Goal: Task Accomplishment & Management: Use online tool/utility

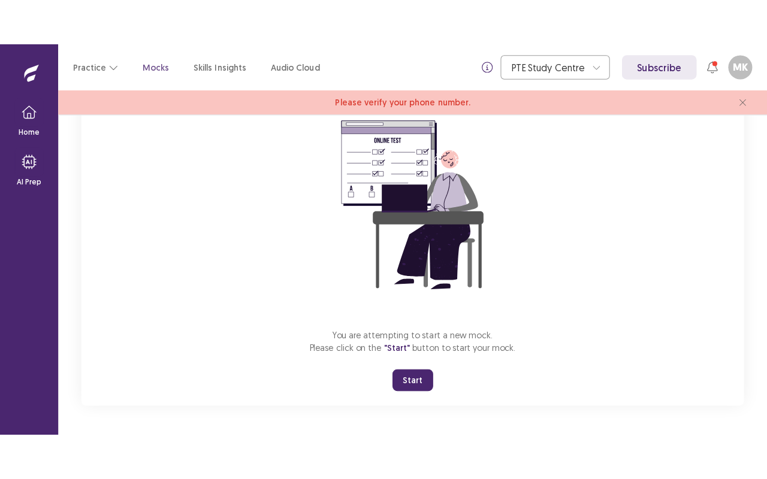
scroll to position [113, 0]
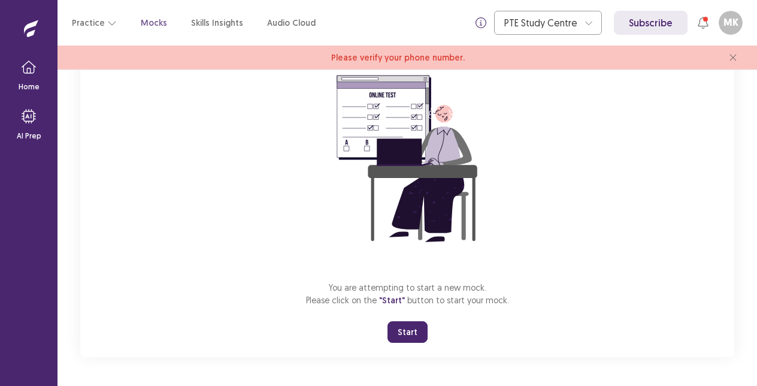
click at [412, 331] on button "Start" at bounding box center [408, 332] width 40 height 22
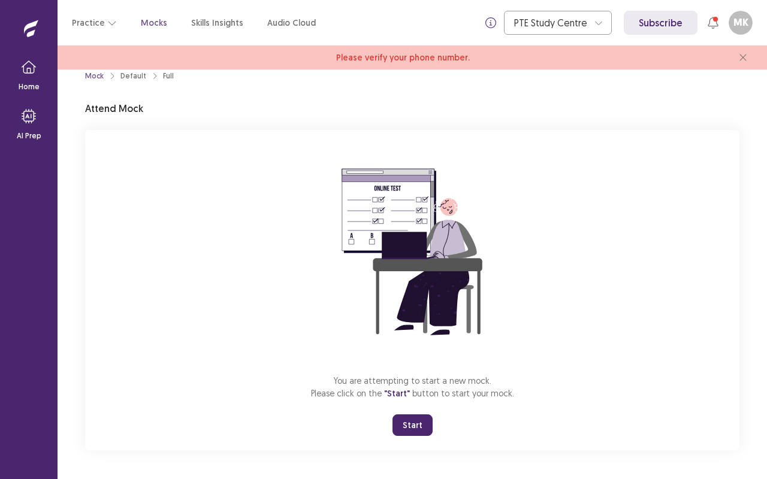
scroll to position [17, 0]
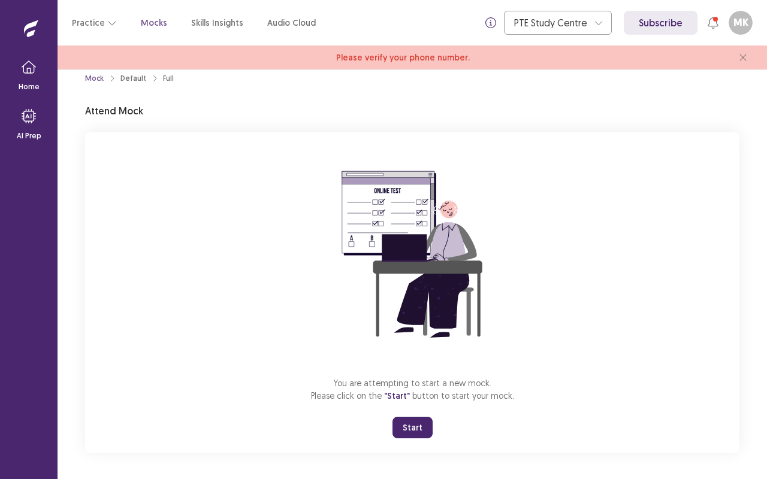
click at [392, 55] on span "Please verify your phone number." at bounding box center [403, 58] width 134 height 13
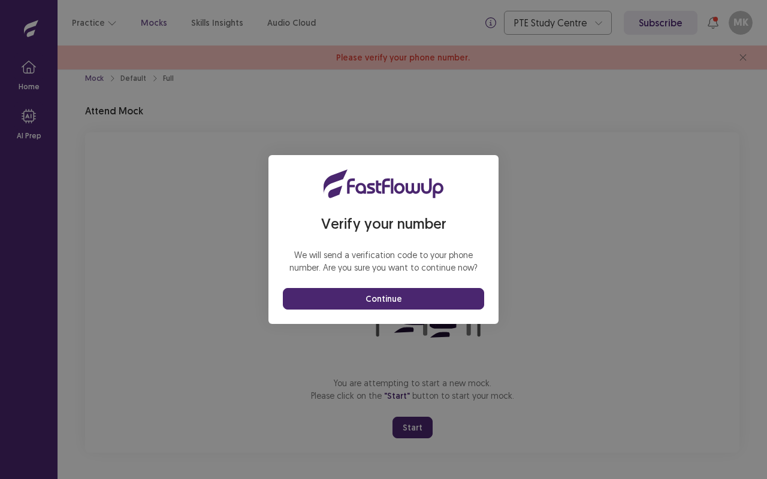
click at [389, 295] on button "Continue" at bounding box center [383, 299] width 201 height 22
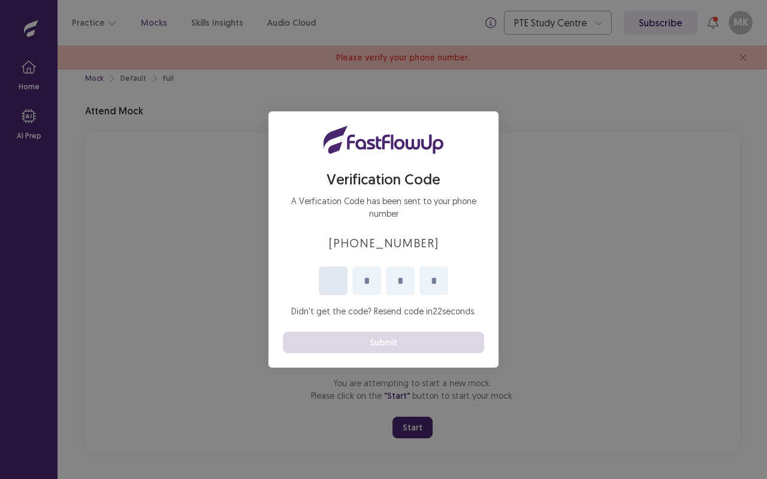
click at [343, 277] on input "Please enter your pin code" at bounding box center [333, 281] width 29 height 29
type input "*"
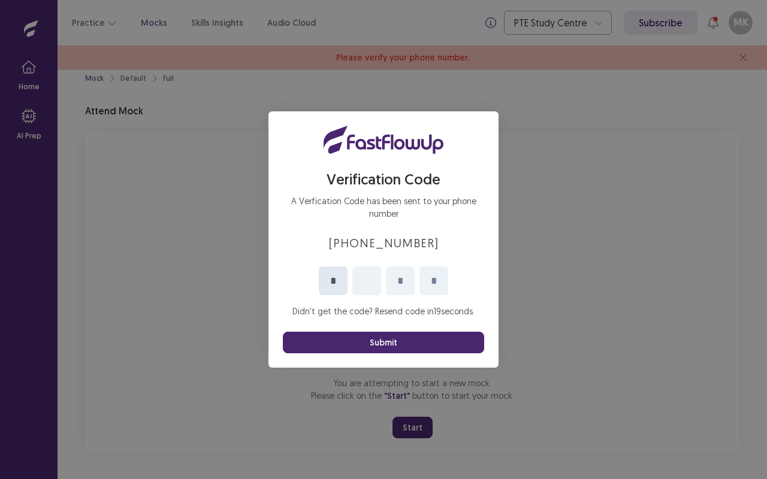
type input "*"
click at [379, 347] on button "Submit" at bounding box center [383, 343] width 201 height 22
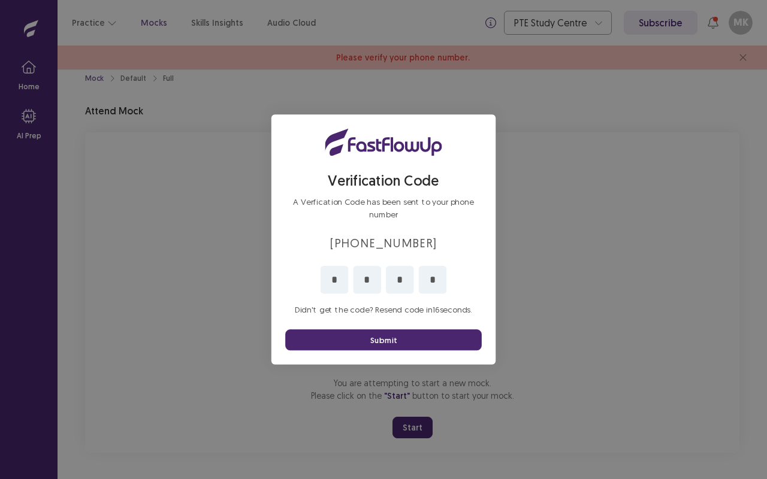
scroll to position [0, 0]
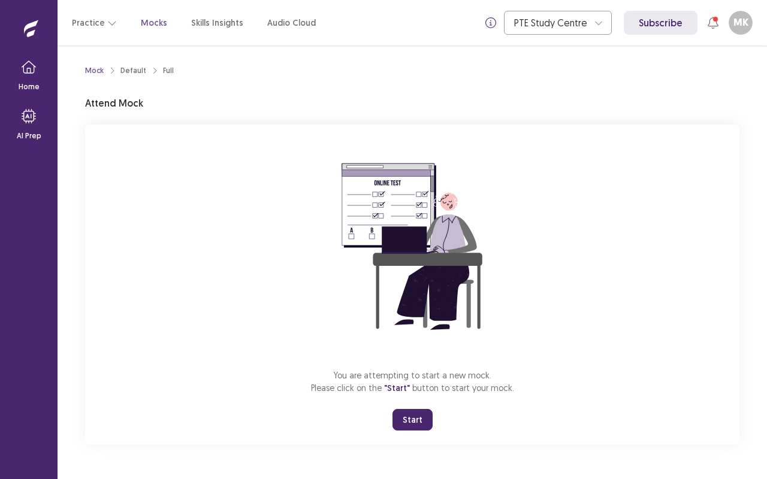
click at [412, 385] on button "Start" at bounding box center [412, 420] width 40 height 22
click at [409, 385] on button "Start" at bounding box center [412, 420] width 40 height 22
click at [419, 385] on button "Start" at bounding box center [412, 420] width 40 height 22
click at [415, 385] on button "Start" at bounding box center [412, 420] width 40 height 22
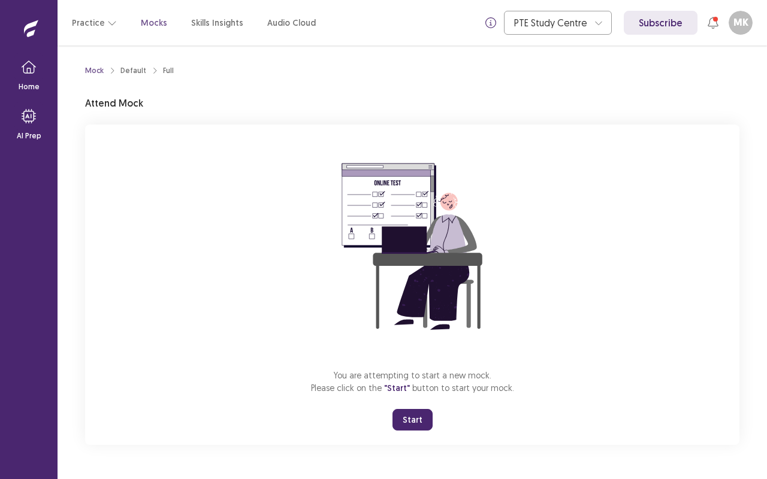
click at [414, 385] on button "Start" at bounding box center [412, 420] width 40 height 22
click at [419, 385] on button "Start" at bounding box center [412, 420] width 40 height 22
click at [418, 385] on button "Start" at bounding box center [412, 420] width 40 height 22
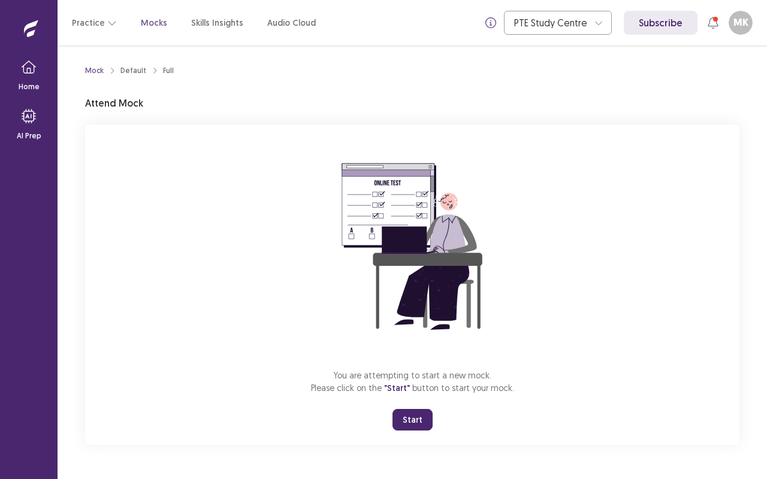
click at [416, 385] on button "Start" at bounding box center [412, 420] width 40 height 22
click at [93, 66] on div "Mock" at bounding box center [94, 70] width 19 height 11
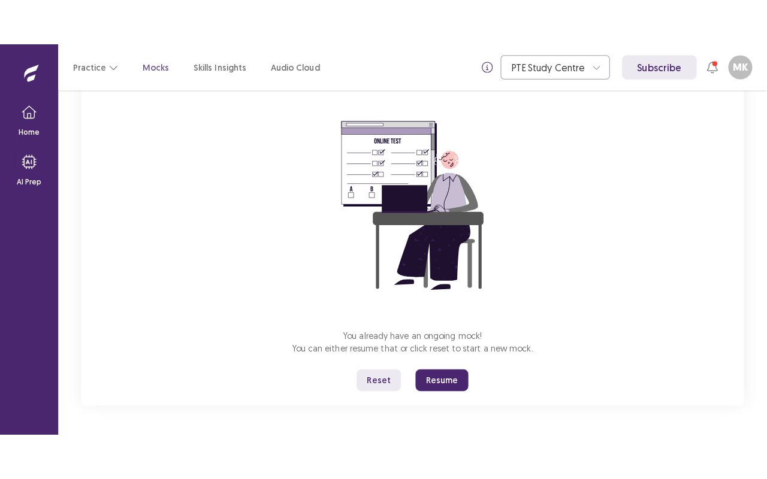
scroll to position [87, 0]
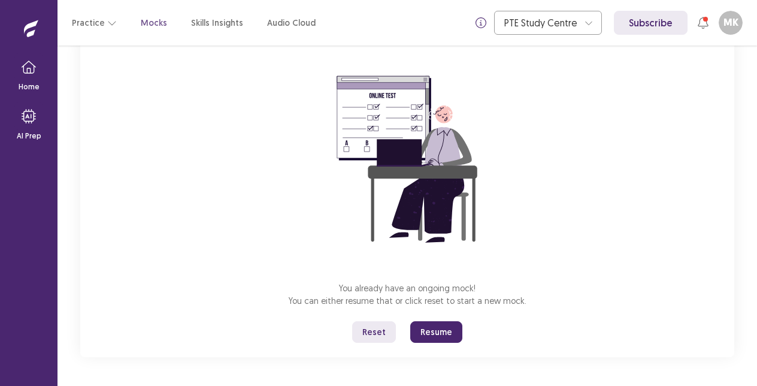
click at [437, 334] on button "Resume" at bounding box center [436, 332] width 52 height 22
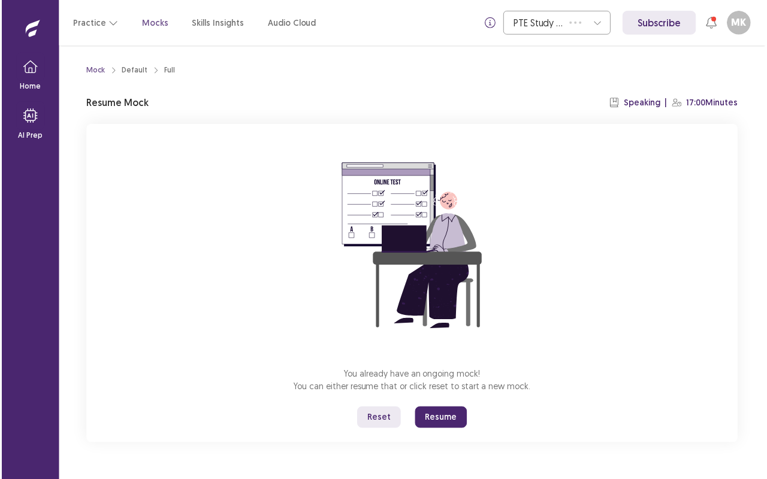
scroll to position [0, 0]
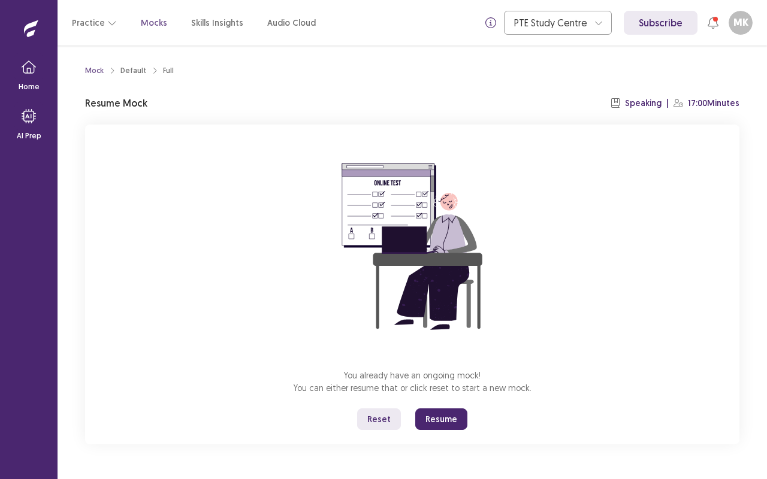
click at [439, 385] on button "Resume" at bounding box center [441, 420] width 52 height 22
click at [442, 385] on button "Resume" at bounding box center [441, 420] width 52 height 22
click at [440, 385] on button "Resume" at bounding box center [441, 420] width 52 height 22
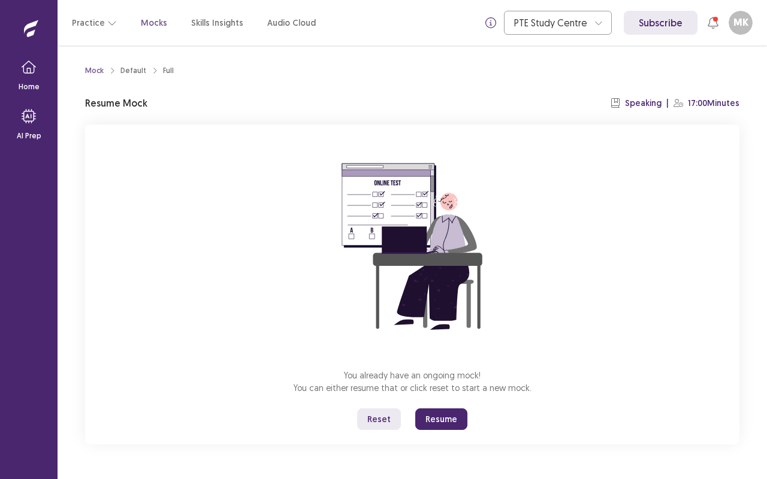
click at [438, 385] on button "Resume" at bounding box center [441, 420] width 52 height 22
click at [443, 385] on button "Resume" at bounding box center [441, 420] width 52 height 22
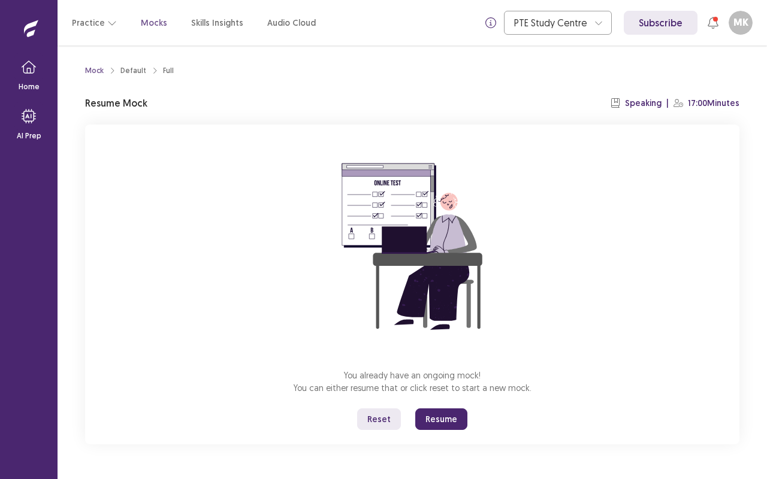
click at [443, 385] on button "Resume" at bounding box center [441, 420] width 52 height 22
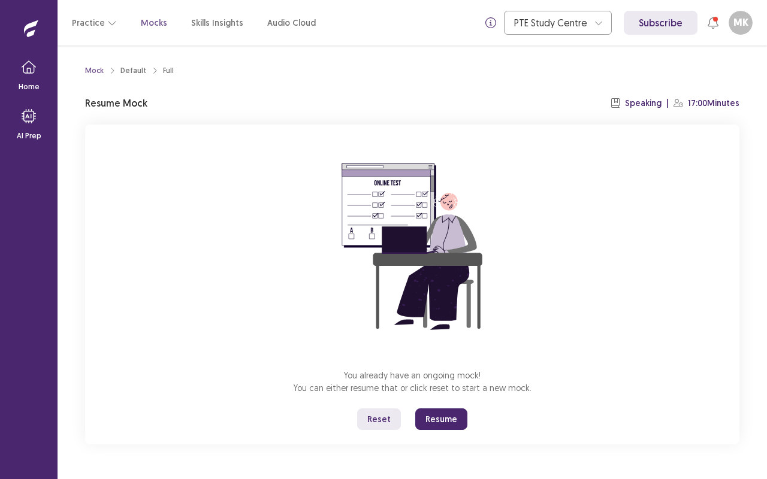
click at [442, 385] on button "Resume" at bounding box center [441, 420] width 52 height 22
click at [109, 105] on p "Resume Mock" at bounding box center [116, 103] width 62 height 14
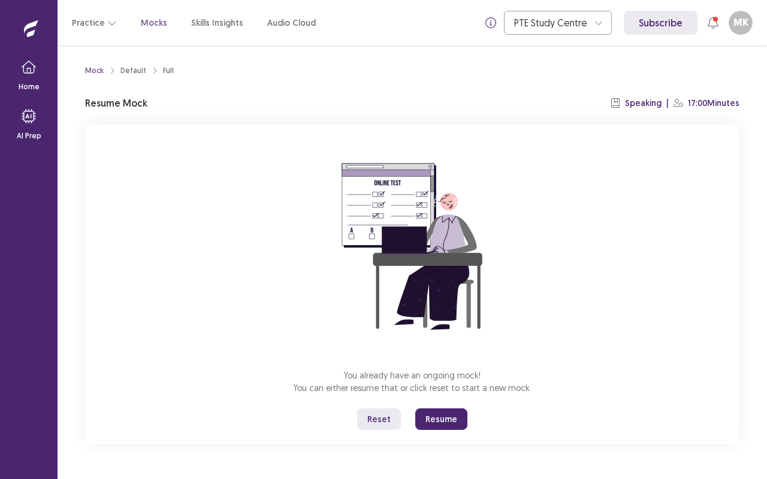
click at [455, 385] on button "Resume" at bounding box center [441, 420] width 52 height 22
click at [440, 385] on button "Resume" at bounding box center [441, 420] width 52 height 22
click at [372, 385] on div "You already have an ongoing mock! You can either resume that or click reset to …" at bounding box center [412, 285] width 654 height 320
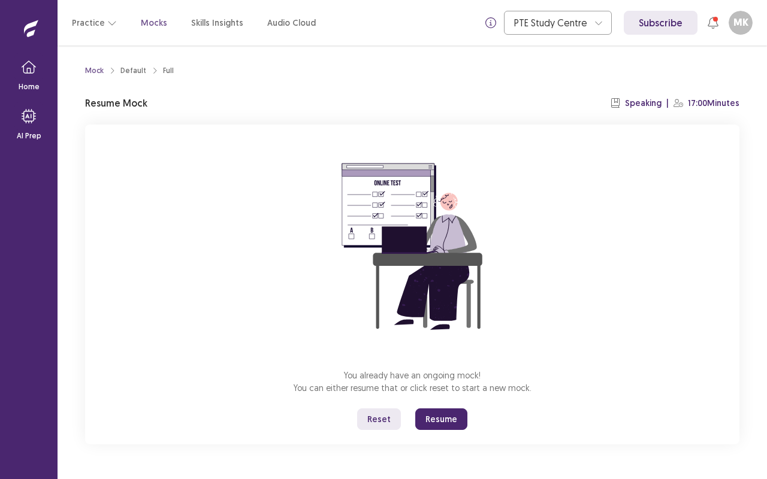
click at [376, 385] on button "Reset" at bounding box center [379, 420] width 44 height 22
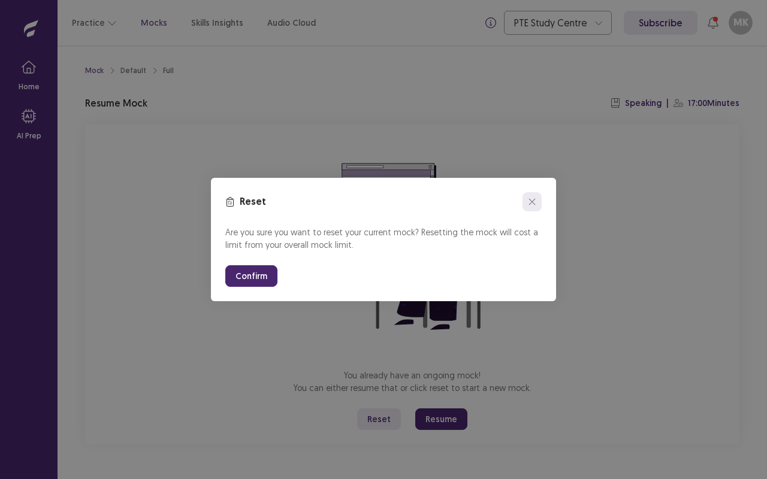
click at [533, 209] on button "close" at bounding box center [531, 201] width 19 height 19
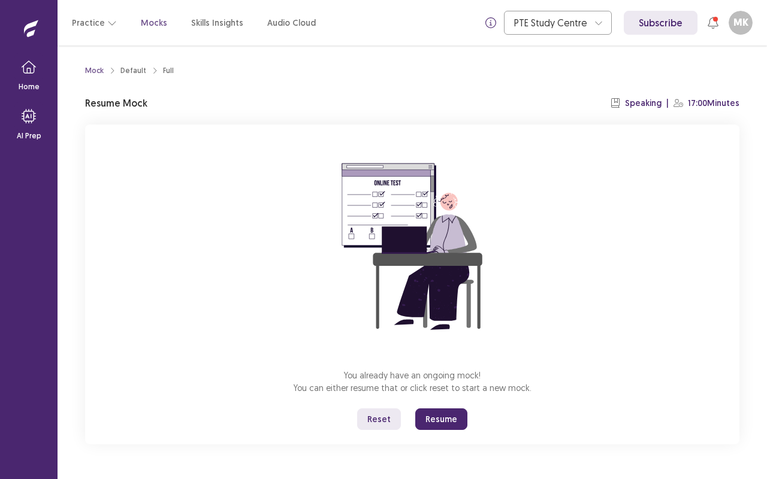
click at [435, 385] on button "Resume" at bounding box center [441, 420] width 52 height 22
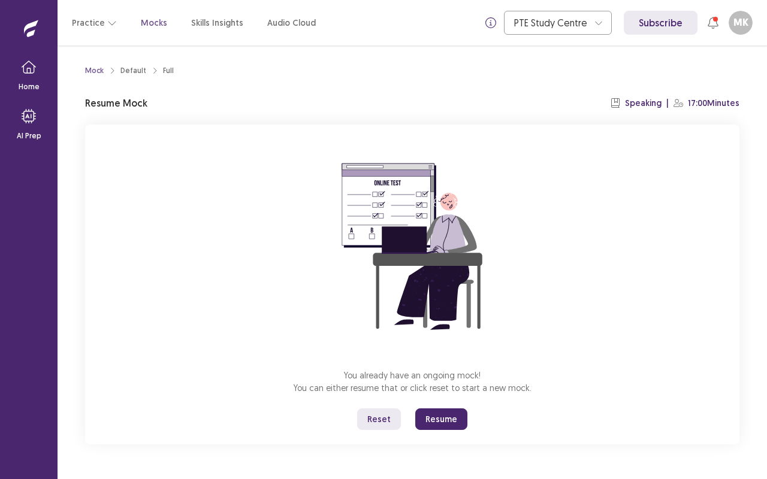
click at [435, 385] on button "Resume" at bounding box center [441, 420] width 52 height 22
click at [447, 385] on button "Resume" at bounding box center [441, 420] width 52 height 22
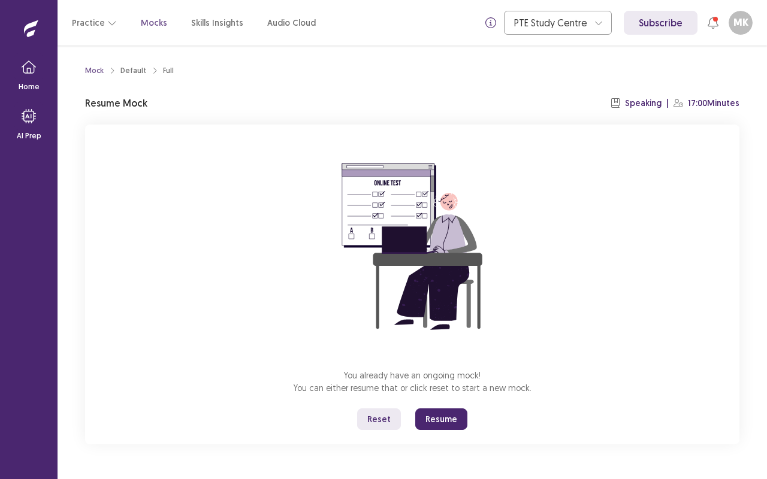
click at [447, 385] on button "Resume" at bounding box center [441, 420] width 52 height 22
click at [371, 385] on button "Reset" at bounding box center [379, 420] width 44 height 22
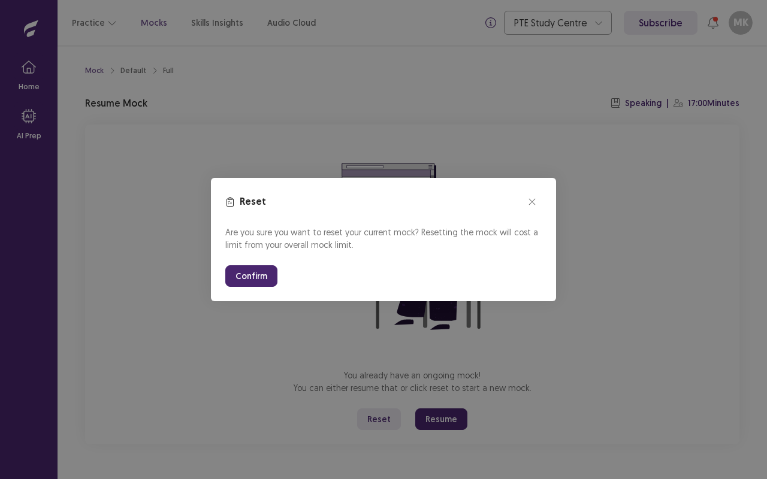
click at [259, 279] on button "Confirm" at bounding box center [251, 276] width 52 height 22
click at [531, 202] on icon "close" at bounding box center [532, 202] width 6 height 6
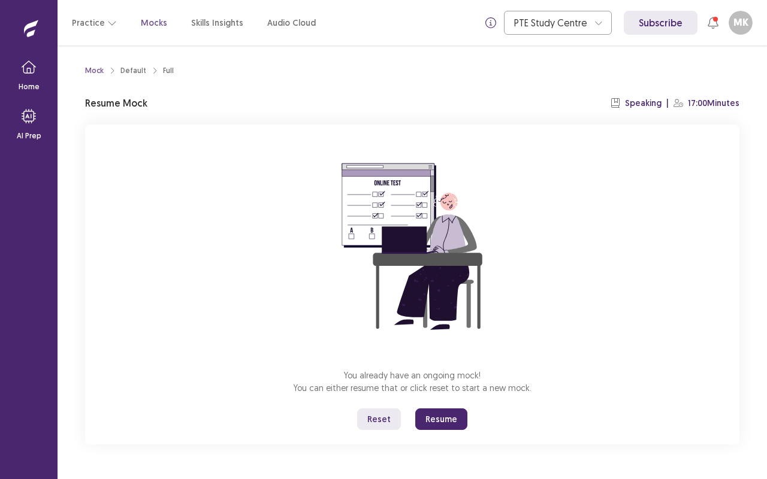
click at [440, 385] on button "Resume" at bounding box center [441, 420] width 52 height 22
click at [70, 34] on div "Practice Mocks Skills Insights Audio Cloud PTE Study Centre Subscribe MK [PERSO…" at bounding box center [412, 23] width 709 height 46
click at [31, 6] on div "Home AI Prep" at bounding box center [29, 239] width 58 height 479
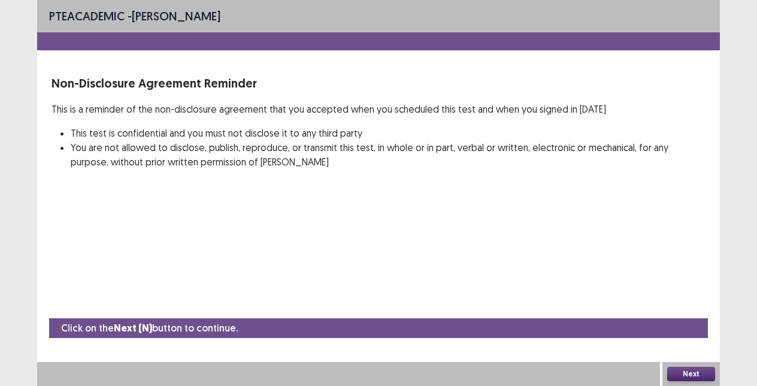
click at [694, 376] on button "Next" at bounding box center [691, 374] width 48 height 14
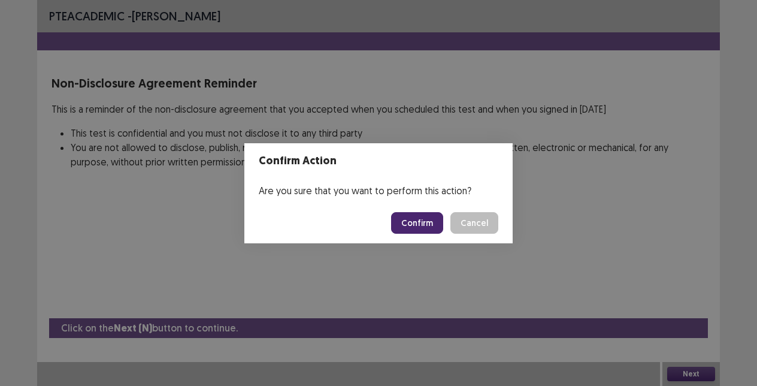
click at [424, 225] on button "Confirm" at bounding box center [417, 223] width 52 height 22
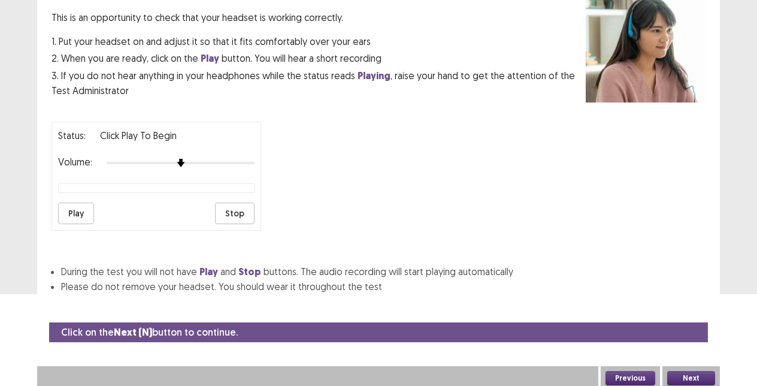
scroll to position [91, 0]
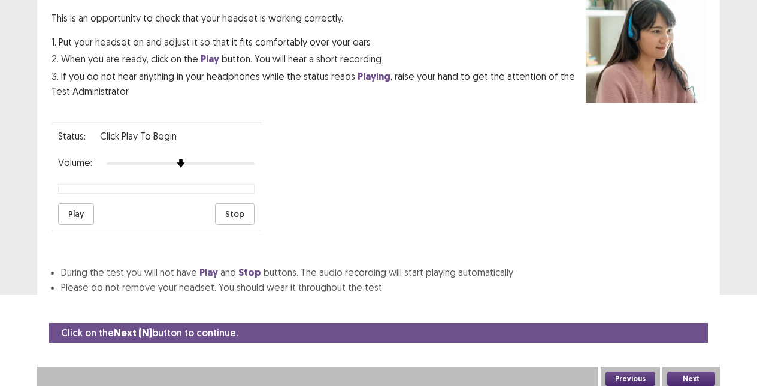
click at [693, 373] on button "Next" at bounding box center [691, 378] width 48 height 14
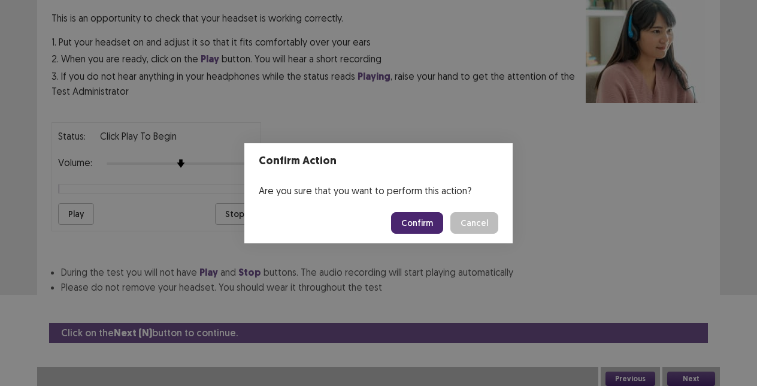
click at [428, 217] on button "Confirm" at bounding box center [417, 223] width 52 height 22
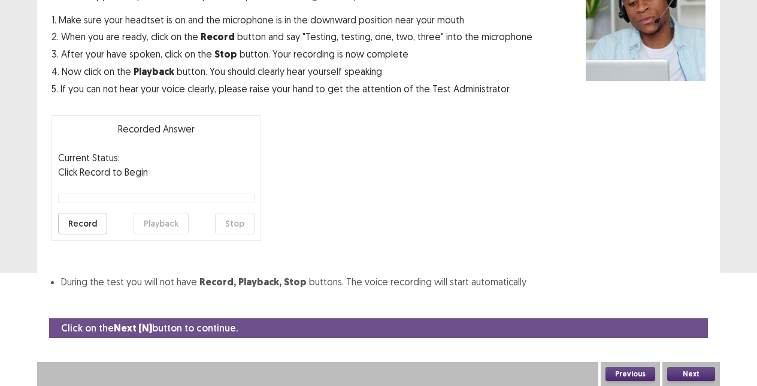
scroll to position [113, 0]
click at [696, 373] on button "Next" at bounding box center [691, 374] width 48 height 14
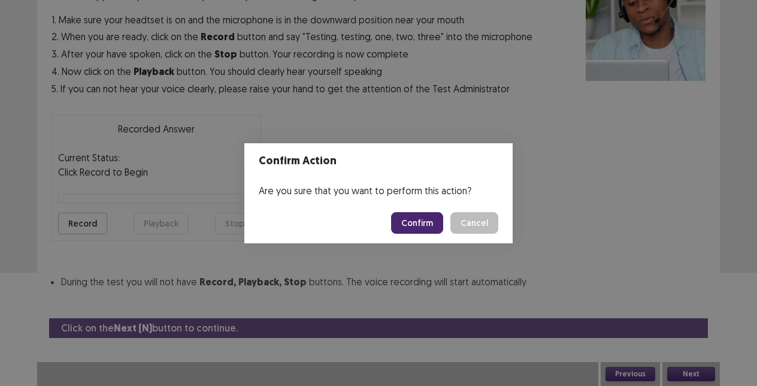
click at [415, 219] on button "Confirm" at bounding box center [417, 223] width 52 height 22
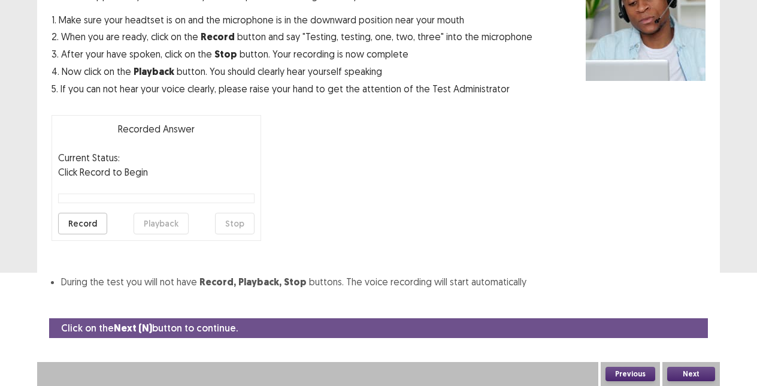
scroll to position [78, 0]
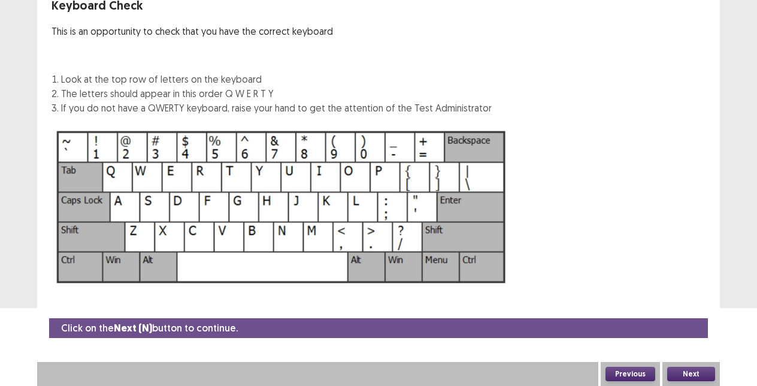
click at [689, 376] on button "Next" at bounding box center [691, 374] width 48 height 14
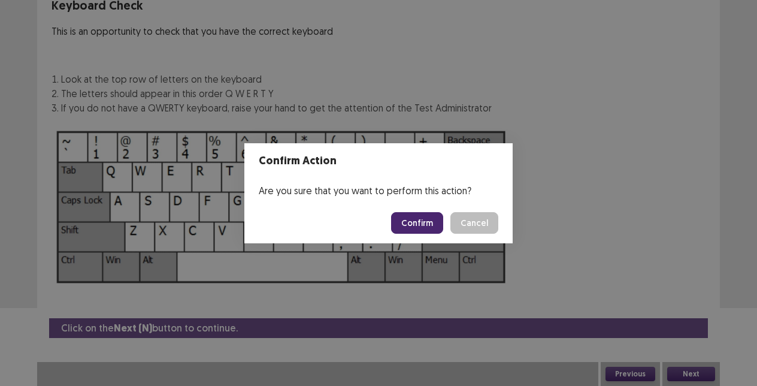
click at [424, 225] on button "Confirm" at bounding box center [417, 223] width 52 height 22
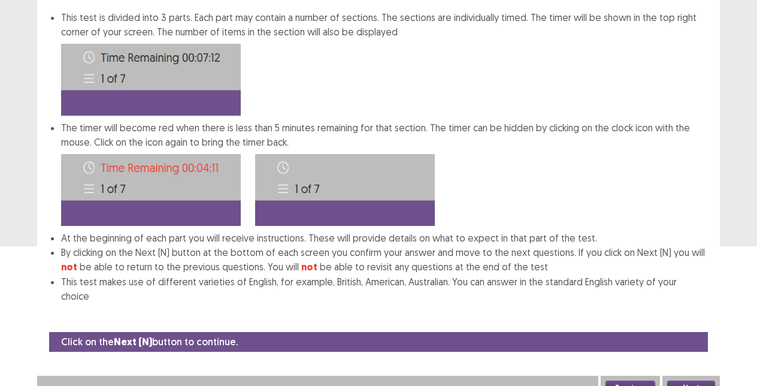
scroll to position [139, 0]
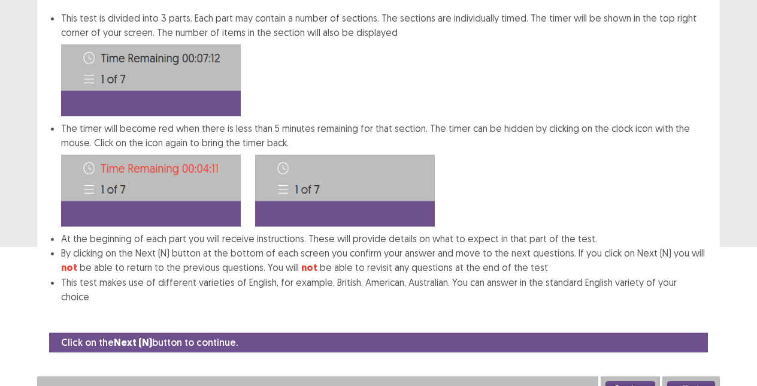
click at [693, 381] on button "Next" at bounding box center [691, 388] width 48 height 14
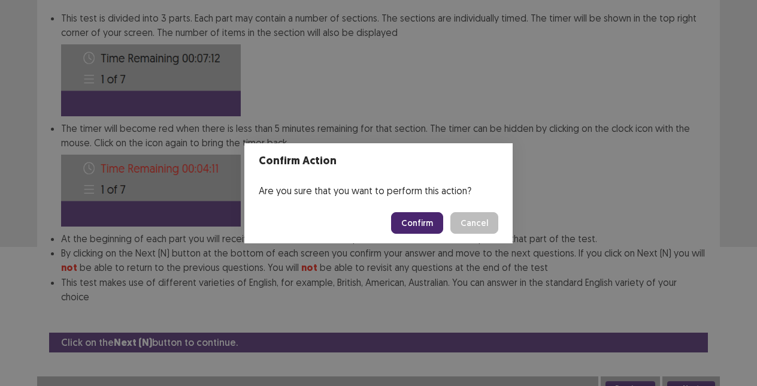
click at [422, 223] on button "Confirm" at bounding box center [417, 223] width 52 height 22
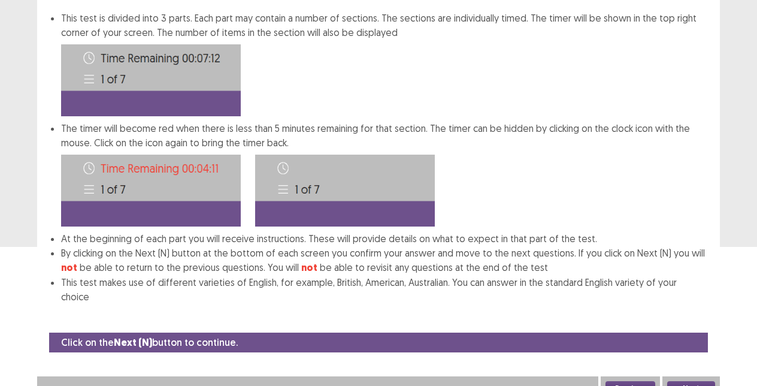
scroll to position [28, 0]
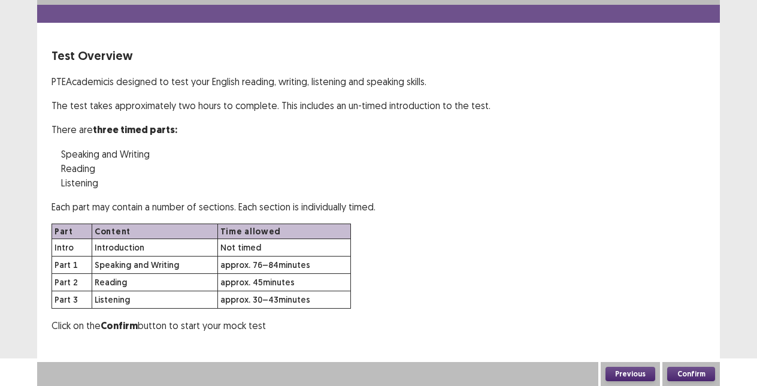
click at [690, 374] on button "Confirm" at bounding box center [691, 374] width 48 height 14
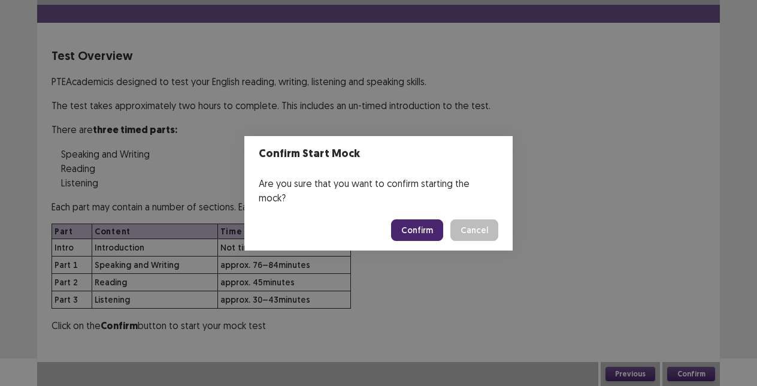
click at [425, 224] on button "Confirm" at bounding box center [417, 230] width 52 height 22
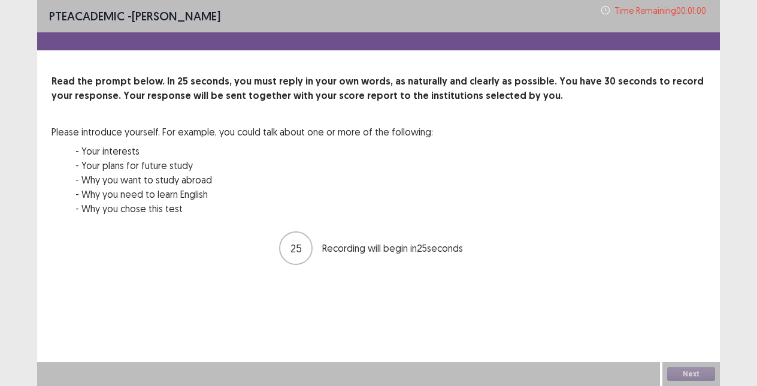
scroll to position [0, 0]
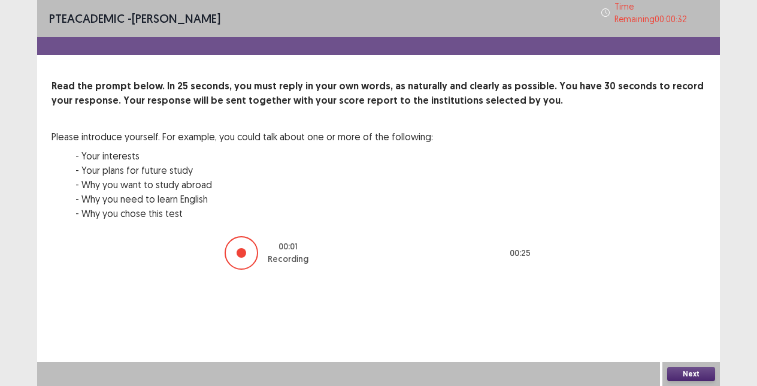
click at [697, 377] on button "Next" at bounding box center [691, 374] width 48 height 14
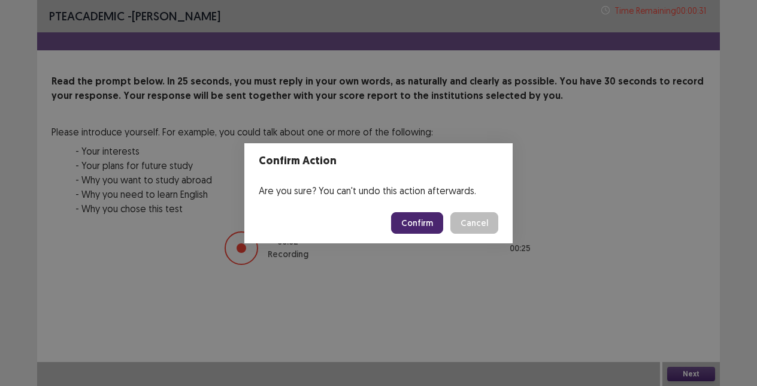
click at [427, 229] on button "Confirm" at bounding box center [417, 223] width 52 height 22
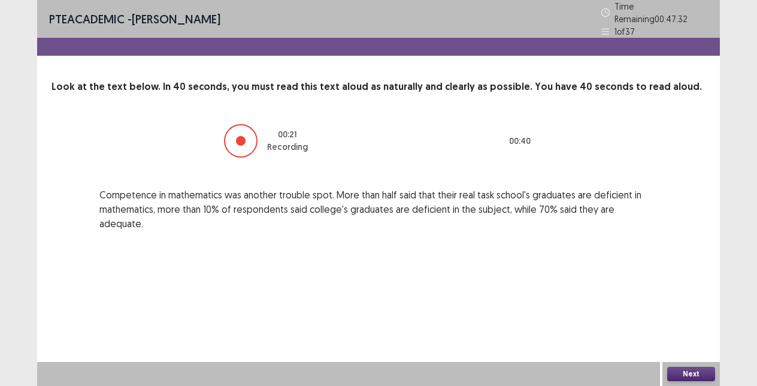
click at [694, 375] on button "Next" at bounding box center [691, 374] width 48 height 14
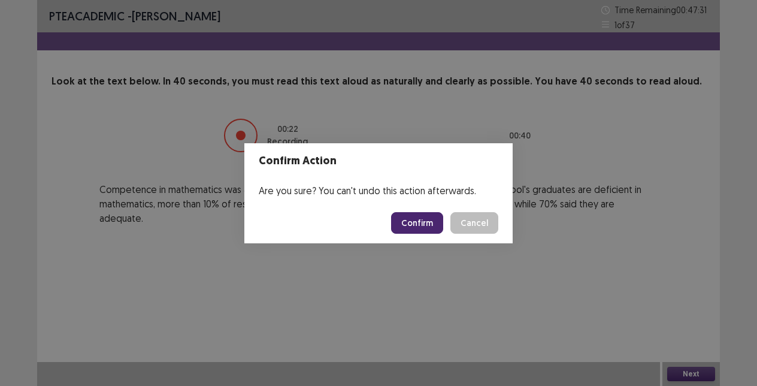
click at [418, 220] on button "Confirm" at bounding box center [417, 223] width 52 height 22
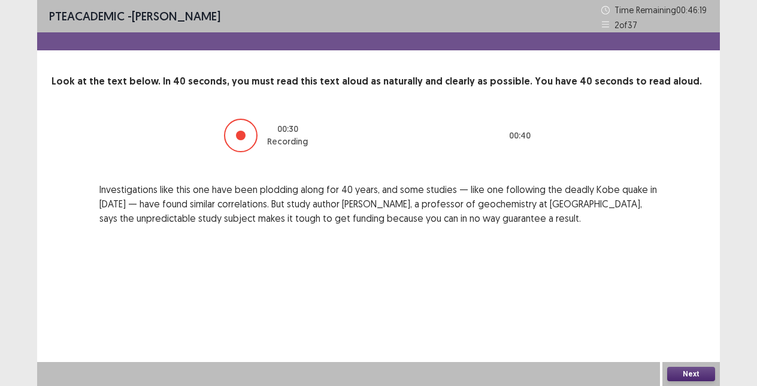
click at [697, 373] on button "Next" at bounding box center [691, 374] width 48 height 14
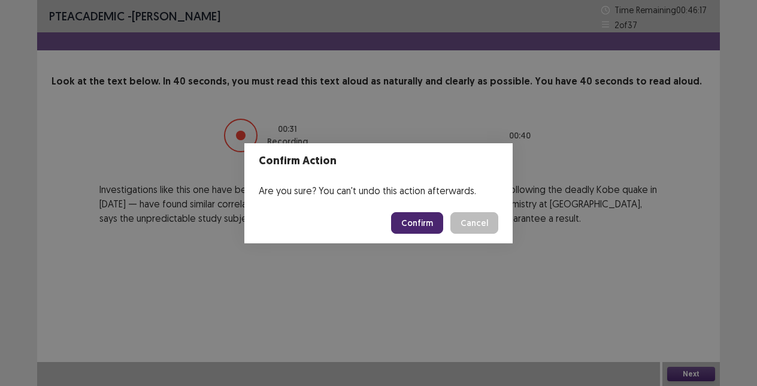
click at [424, 220] on button "Confirm" at bounding box center [417, 223] width 52 height 22
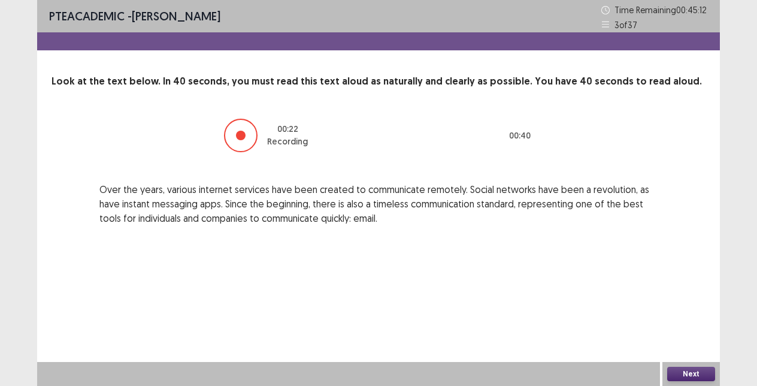
click at [697, 371] on button "Next" at bounding box center [691, 374] width 48 height 14
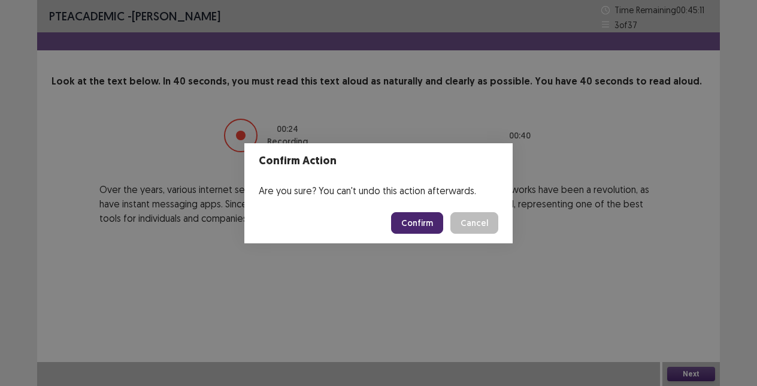
click at [419, 223] on button "Confirm" at bounding box center [417, 223] width 52 height 22
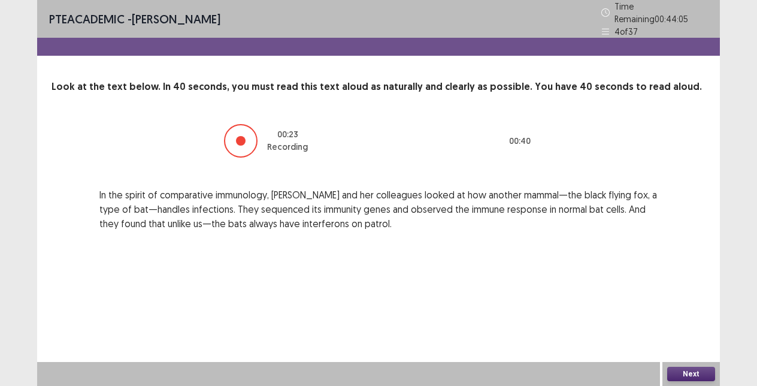
click at [689, 376] on button "Next" at bounding box center [691, 374] width 48 height 14
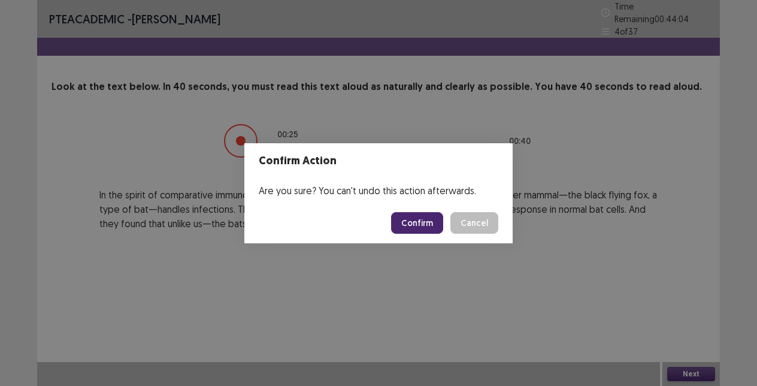
click at [431, 228] on button "Confirm" at bounding box center [417, 223] width 52 height 22
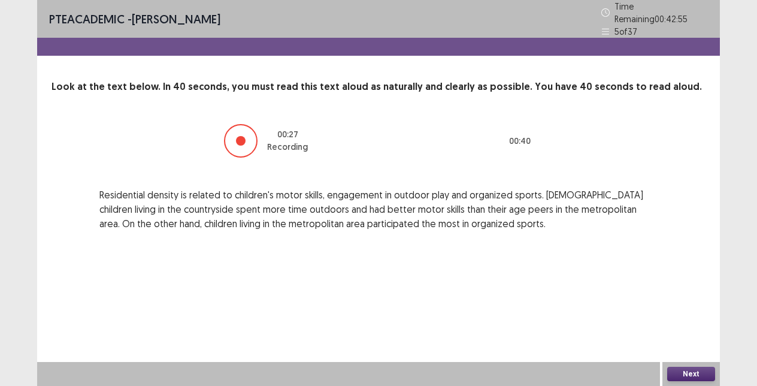
click at [700, 369] on button "Next" at bounding box center [691, 374] width 48 height 14
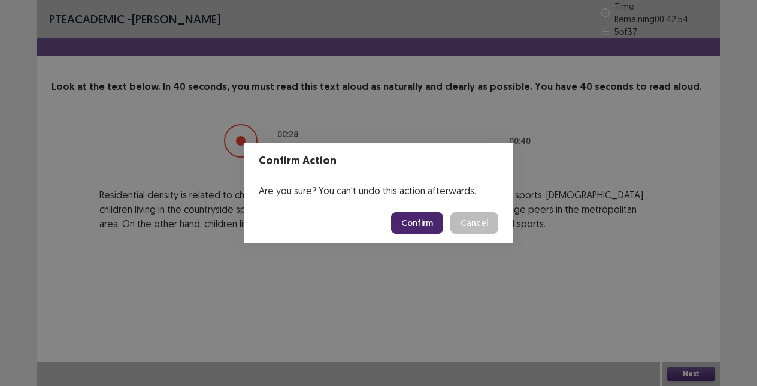
click at [428, 226] on button "Confirm" at bounding box center [417, 223] width 52 height 22
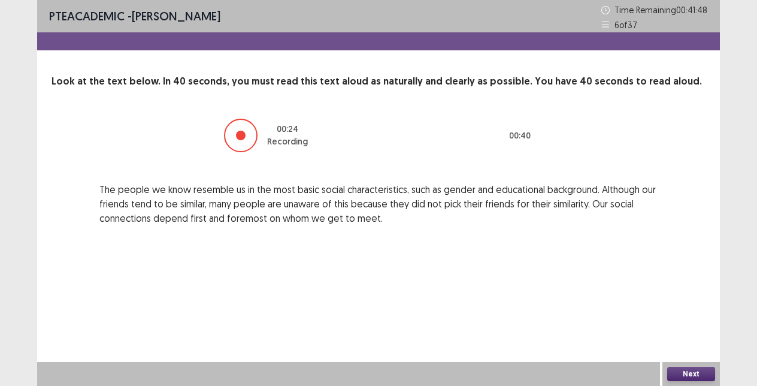
click at [695, 372] on button "Next" at bounding box center [691, 374] width 48 height 14
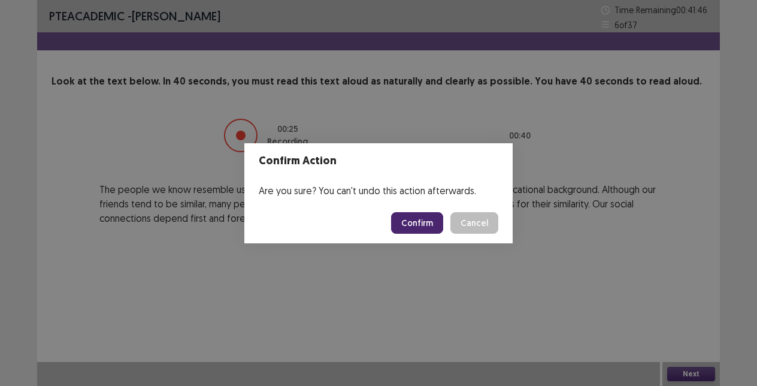
click at [430, 225] on button "Confirm" at bounding box center [417, 223] width 52 height 22
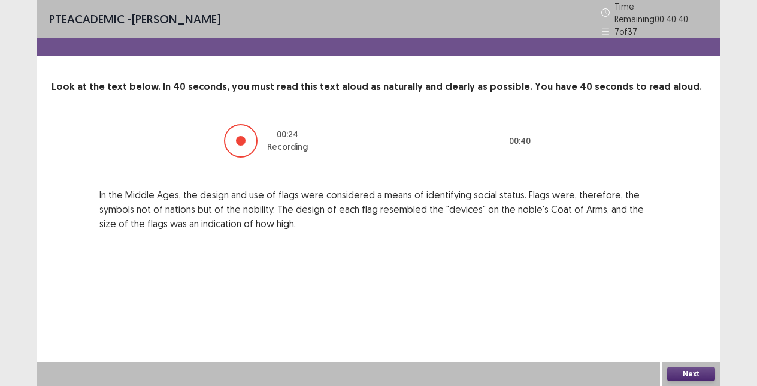
click at [691, 367] on button "Next" at bounding box center [691, 374] width 48 height 14
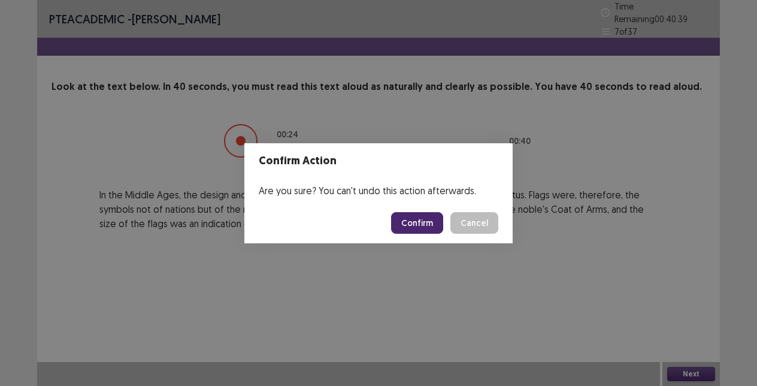
click at [415, 222] on button "Confirm" at bounding box center [417, 223] width 52 height 22
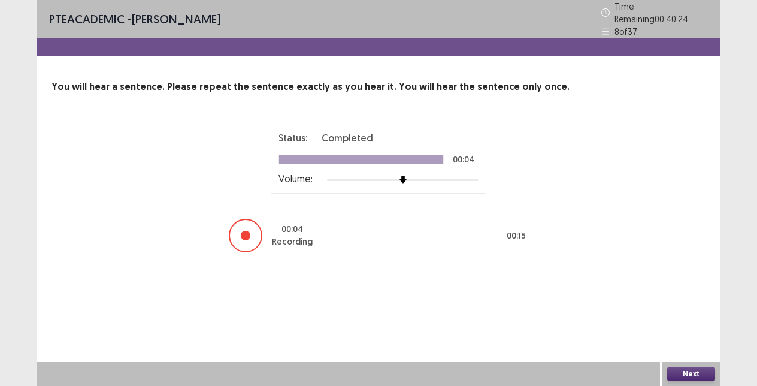
click at [702, 374] on button "Next" at bounding box center [691, 374] width 48 height 14
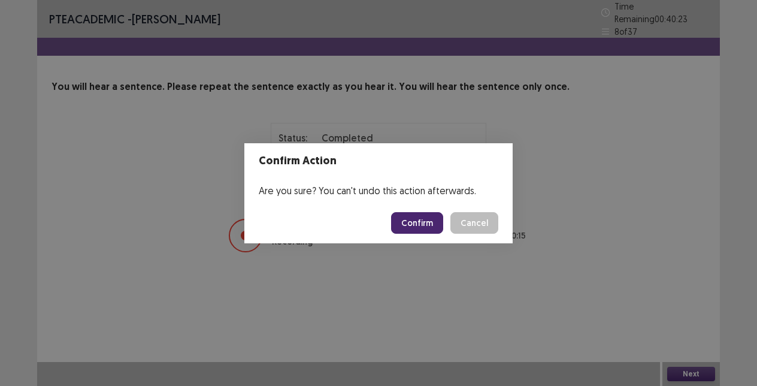
click at [433, 223] on button "Confirm" at bounding box center [417, 223] width 52 height 22
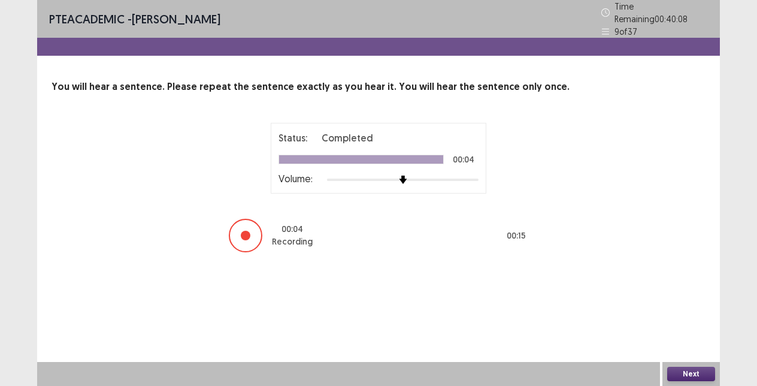
click at [688, 372] on button "Next" at bounding box center [691, 374] width 48 height 14
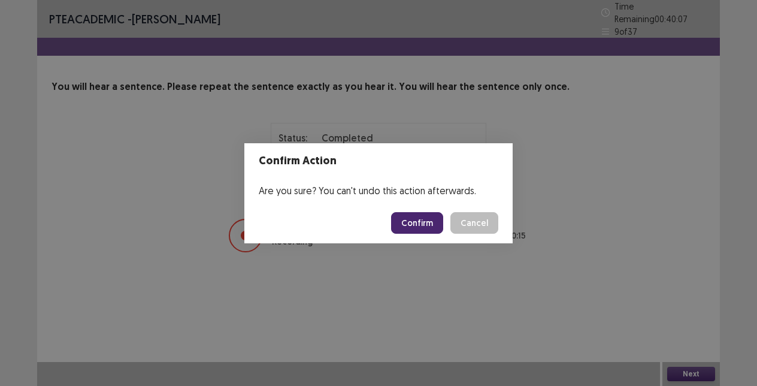
click at [428, 223] on button "Confirm" at bounding box center [417, 223] width 52 height 22
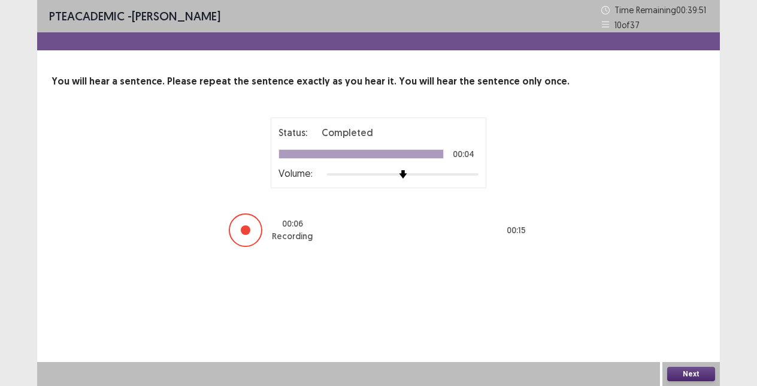
click at [698, 371] on button "Next" at bounding box center [691, 374] width 48 height 14
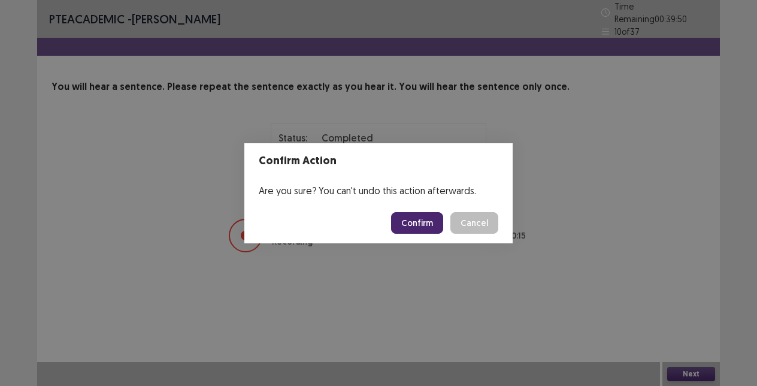
click at [426, 220] on button "Confirm" at bounding box center [417, 223] width 52 height 22
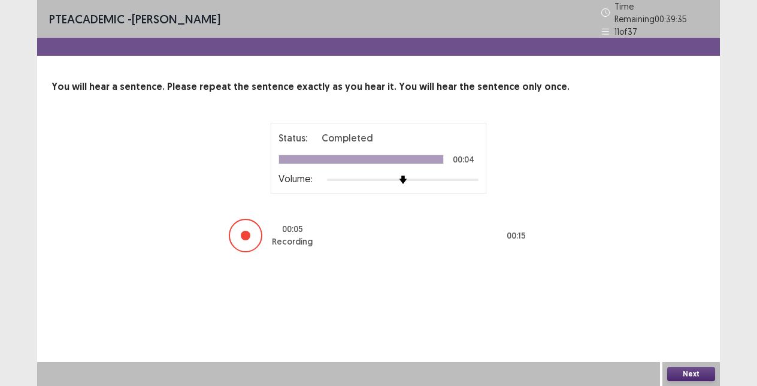
click at [693, 376] on button "Next" at bounding box center [691, 374] width 48 height 14
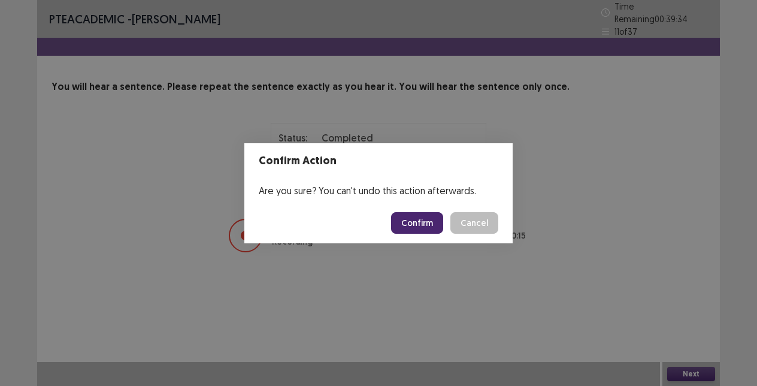
click at [422, 226] on button "Confirm" at bounding box center [417, 223] width 52 height 22
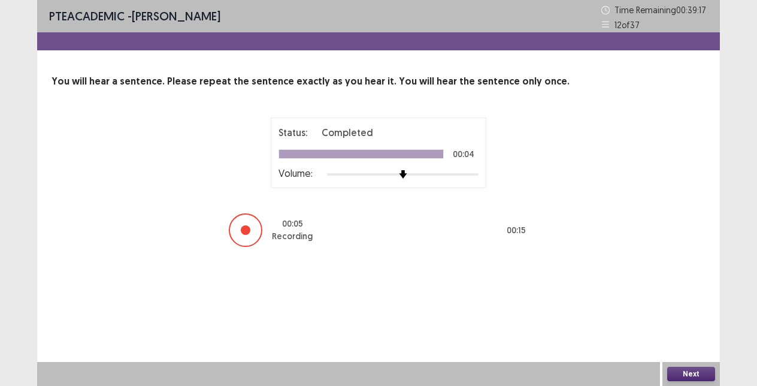
click at [681, 379] on button "Next" at bounding box center [691, 374] width 48 height 14
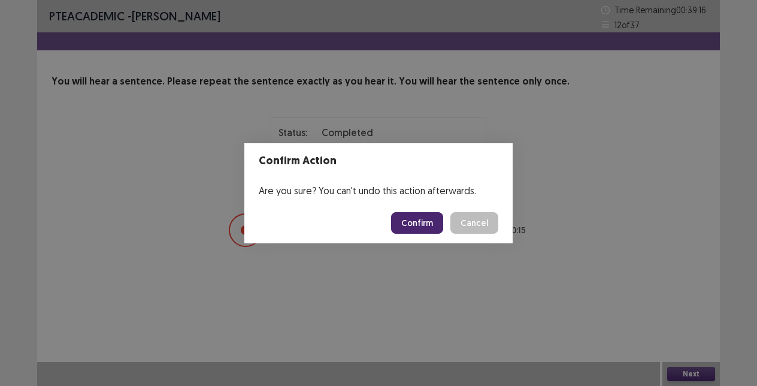
click at [430, 228] on button "Confirm" at bounding box center [417, 223] width 52 height 22
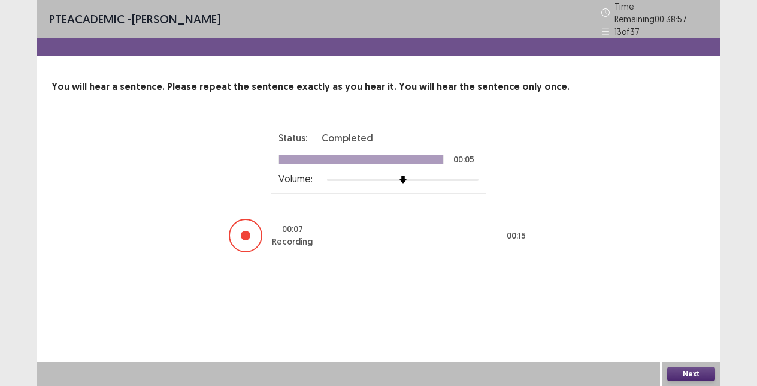
click at [688, 379] on button "Next" at bounding box center [691, 374] width 48 height 14
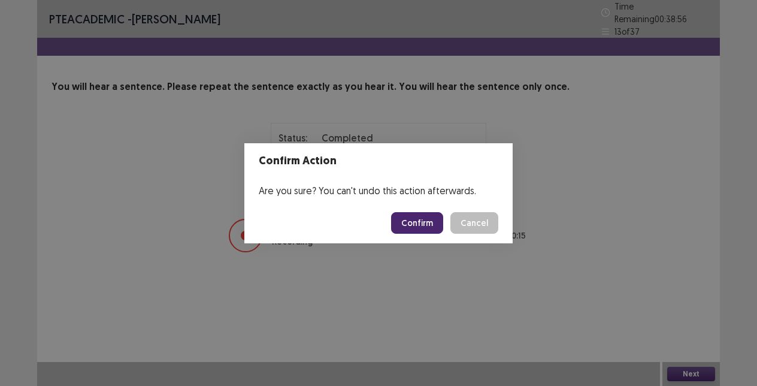
click at [415, 218] on button "Confirm" at bounding box center [417, 223] width 52 height 22
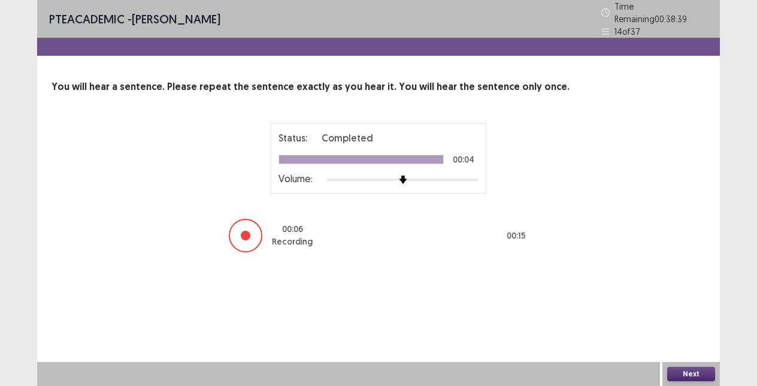
click at [705, 377] on button "Next" at bounding box center [691, 374] width 48 height 14
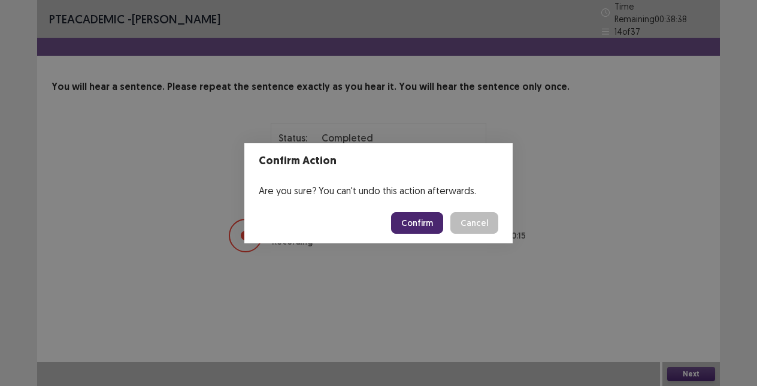
click at [417, 217] on button "Confirm" at bounding box center [417, 223] width 52 height 22
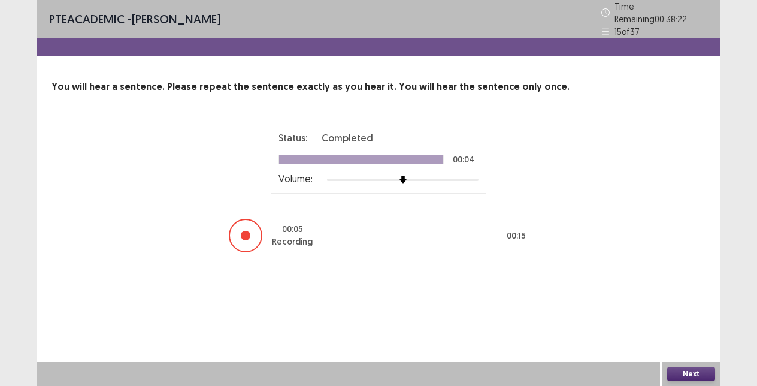
click at [685, 370] on button "Next" at bounding box center [691, 374] width 48 height 14
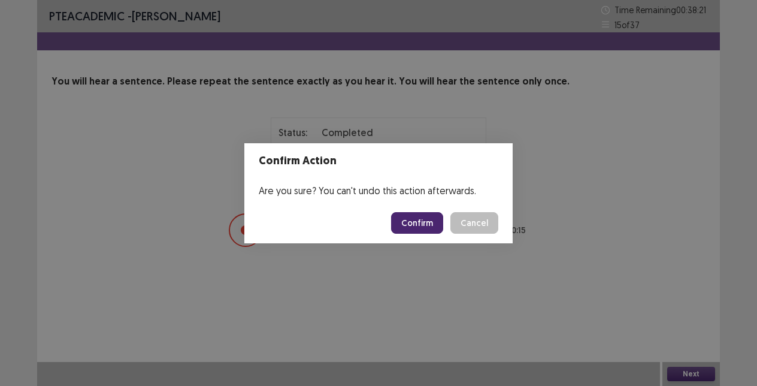
click at [425, 223] on button "Confirm" at bounding box center [417, 223] width 52 height 22
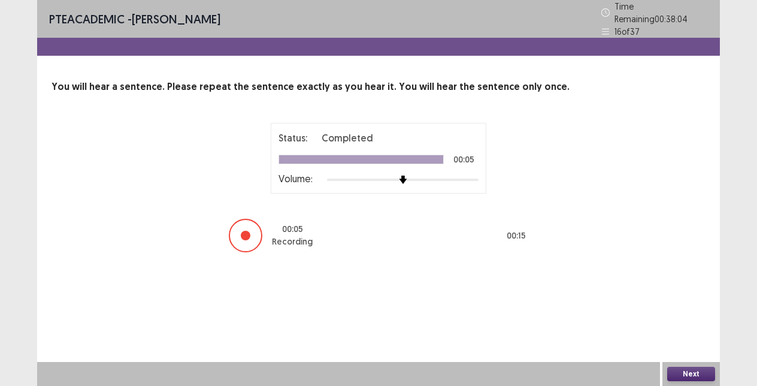
click at [704, 373] on button "Next" at bounding box center [691, 374] width 48 height 14
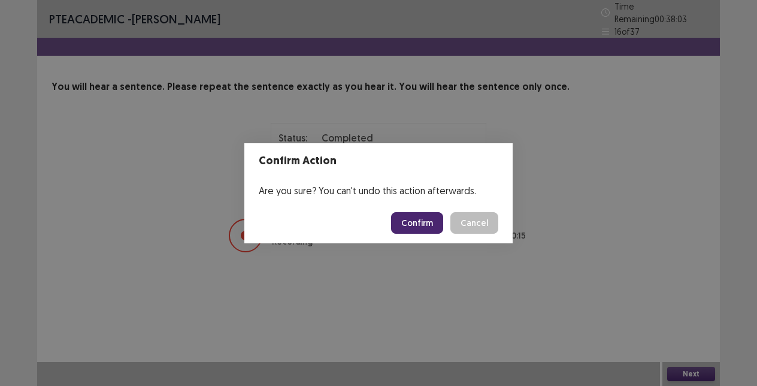
click at [419, 222] on button "Confirm" at bounding box center [417, 223] width 52 height 22
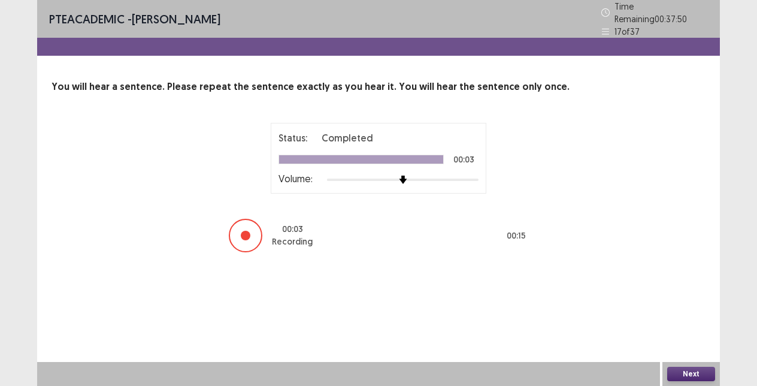
click at [681, 378] on button "Next" at bounding box center [691, 374] width 48 height 14
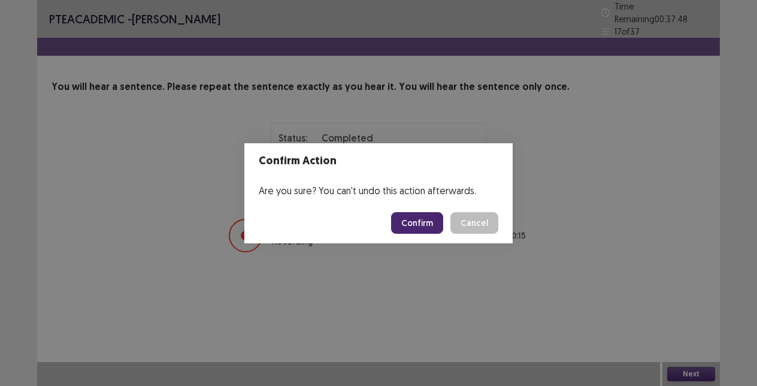
click at [415, 227] on button "Confirm" at bounding box center [417, 223] width 52 height 22
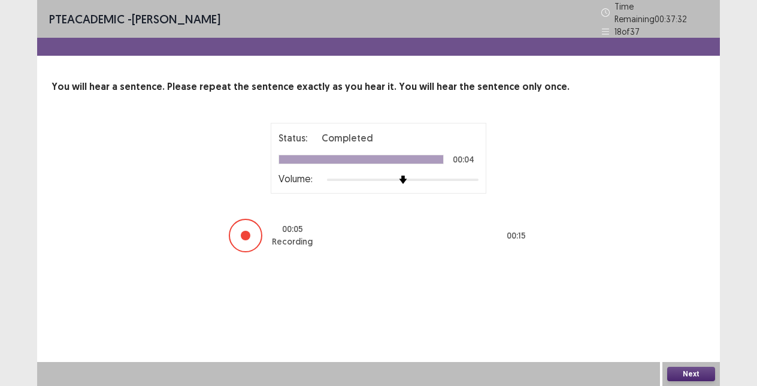
click at [689, 370] on button "Next" at bounding box center [691, 374] width 48 height 14
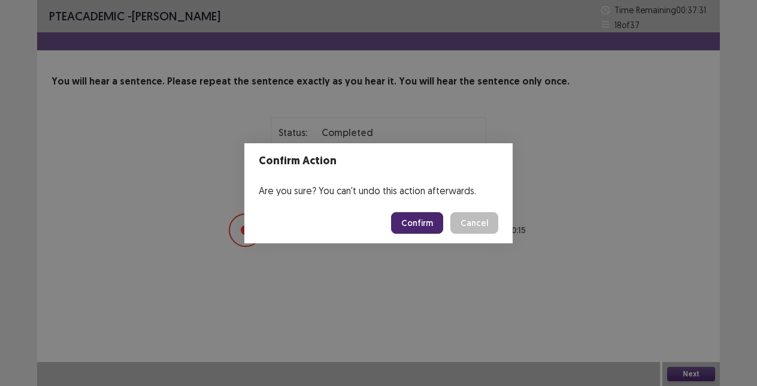
click at [432, 228] on button "Confirm" at bounding box center [417, 223] width 52 height 22
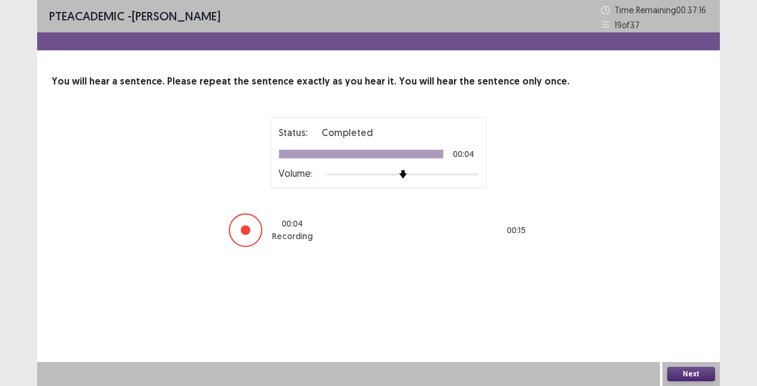
click at [700, 372] on button "Next" at bounding box center [691, 374] width 48 height 14
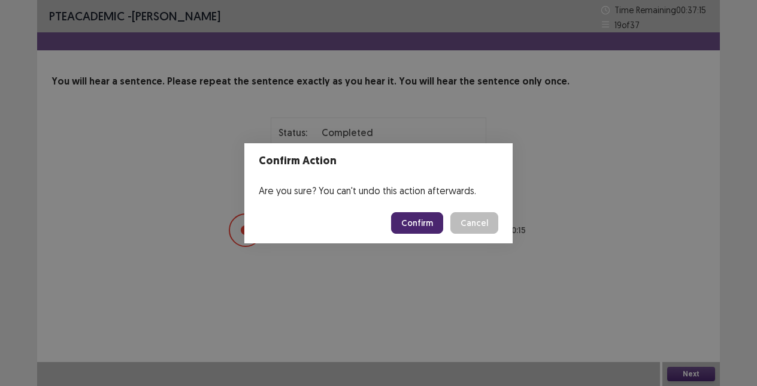
click at [416, 222] on button "Confirm" at bounding box center [417, 223] width 52 height 22
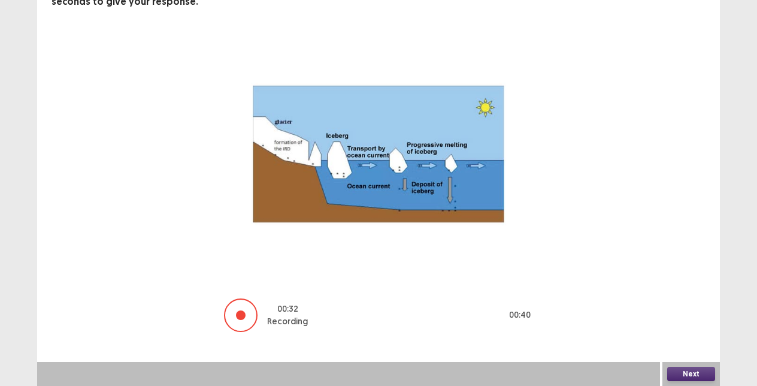
scroll to position [94, 0]
click at [684, 374] on button "Next" at bounding box center [691, 374] width 48 height 14
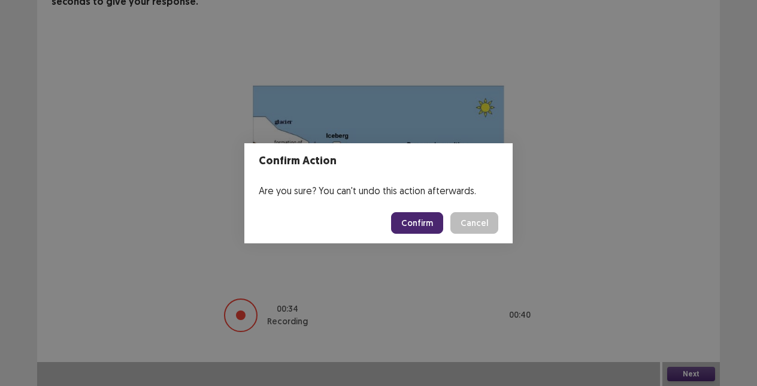
click at [426, 224] on button "Confirm" at bounding box center [417, 223] width 52 height 22
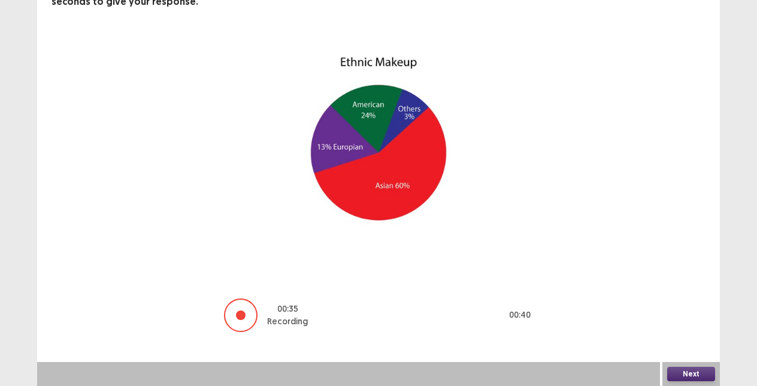
click at [694, 368] on button "Next" at bounding box center [691, 374] width 48 height 14
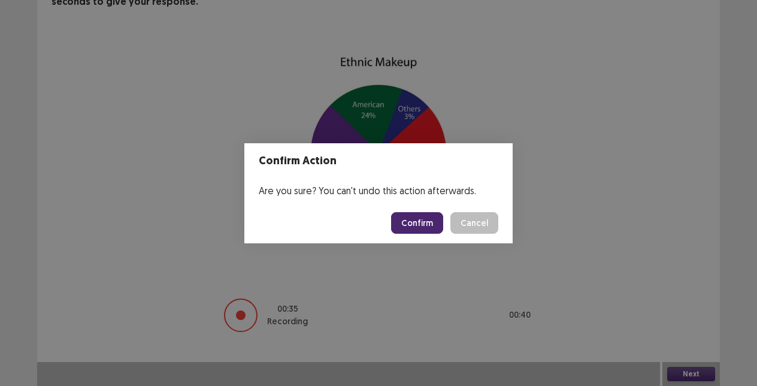
click at [428, 224] on button "Confirm" at bounding box center [417, 223] width 52 height 22
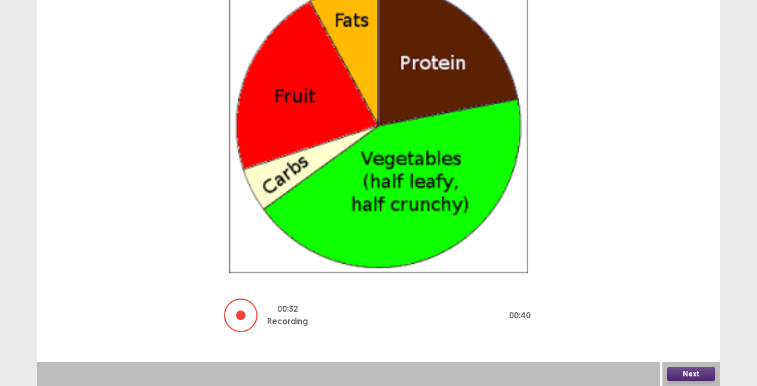
scroll to position [154, 0]
click at [692, 383] on div "Next" at bounding box center [692, 374] width 58 height 24
click at [693, 379] on button "Next" at bounding box center [691, 374] width 48 height 14
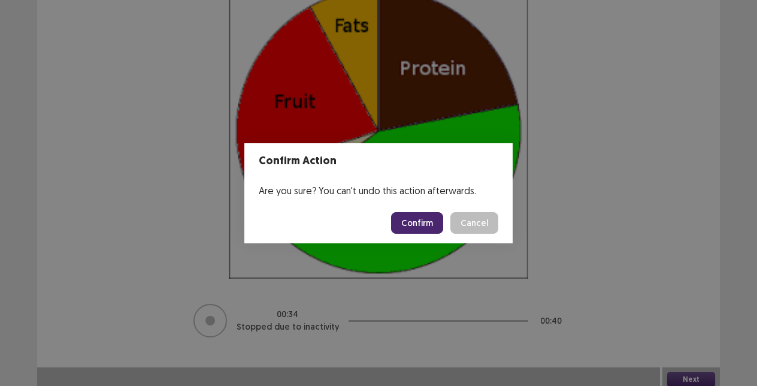
click at [434, 227] on button "Confirm" at bounding box center [417, 223] width 52 height 22
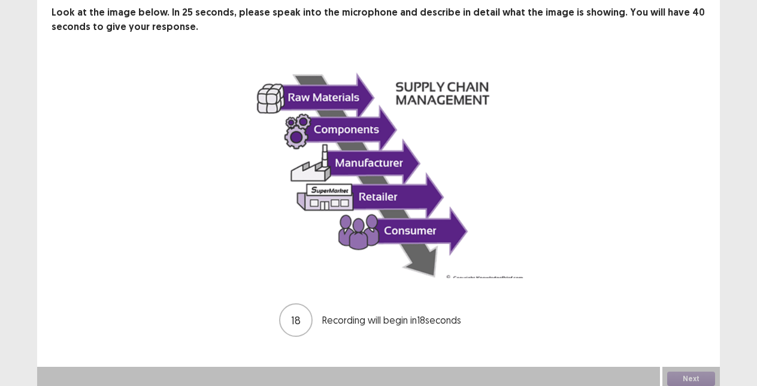
scroll to position [74, 0]
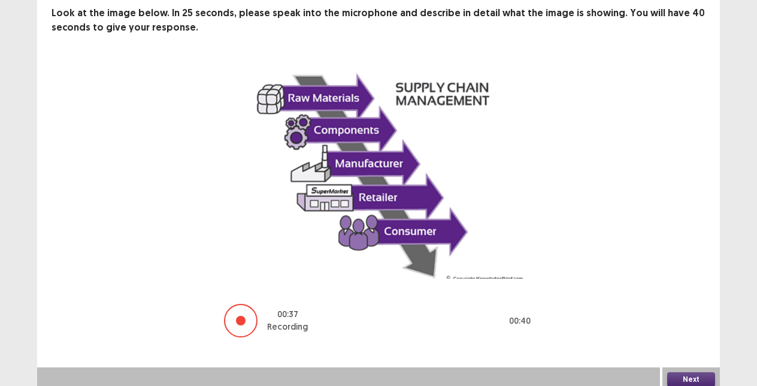
click at [677, 376] on button "Next" at bounding box center [691, 379] width 48 height 14
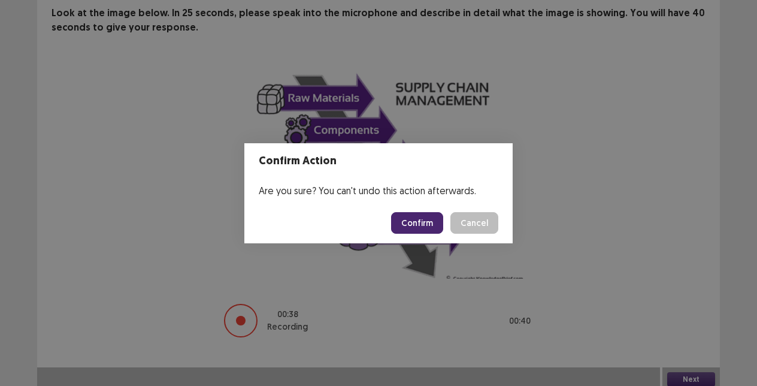
click at [418, 220] on button "Confirm" at bounding box center [417, 223] width 52 height 22
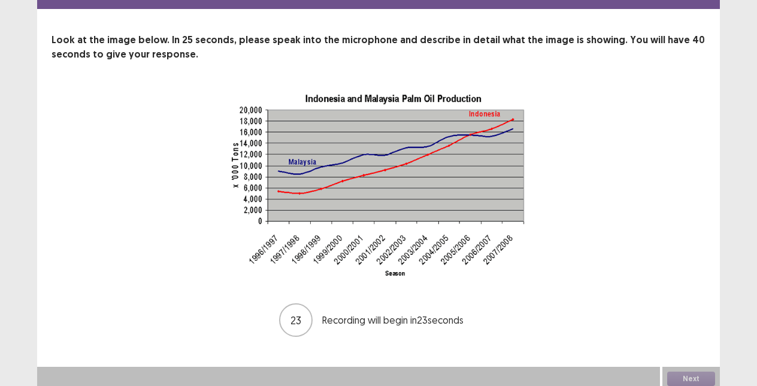
scroll to position [46, 0]
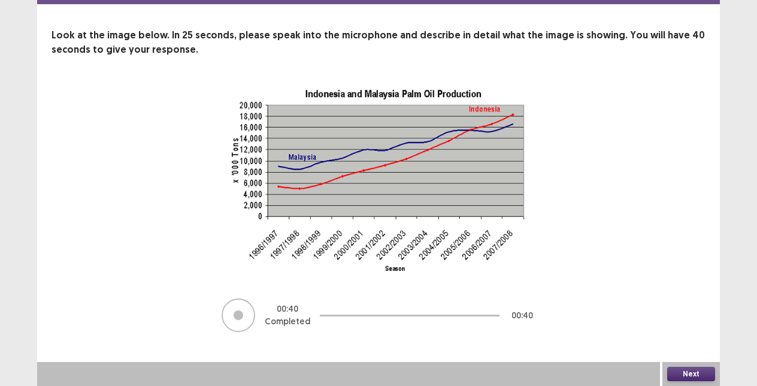
click at [700, 371] on button "Next" at bounding box center [691, 374] width 48 height 14
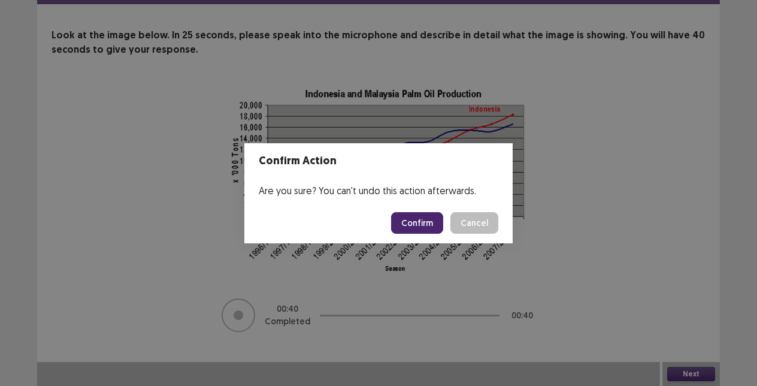
click at [438, 222] on button "Confirm" at bounding box center [417, 223] width 52 height 22
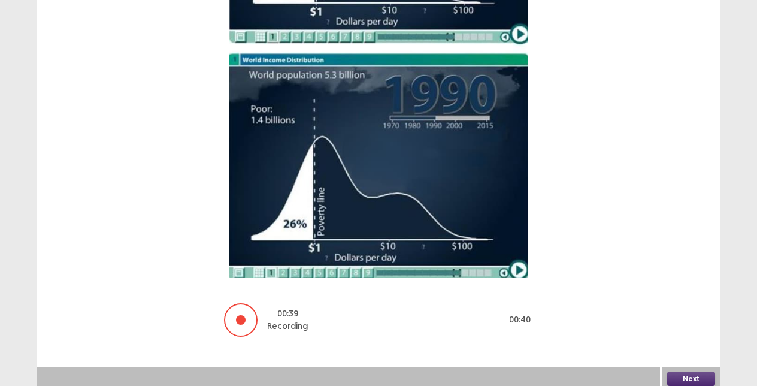
scroll to position [317, 0]
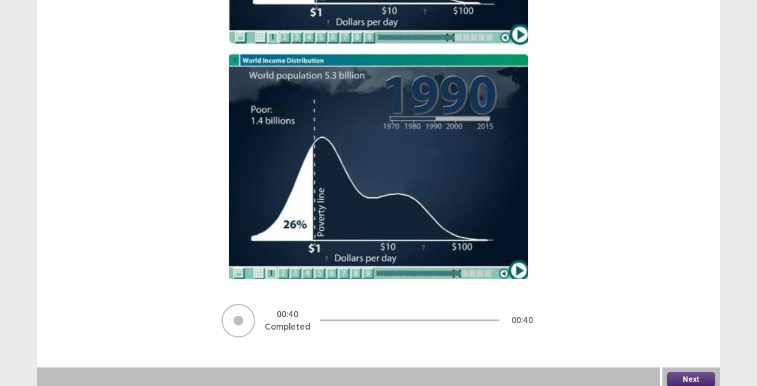
click at [686, 373] on button "Next" at bounding box center [691, 379] width 48 height 14
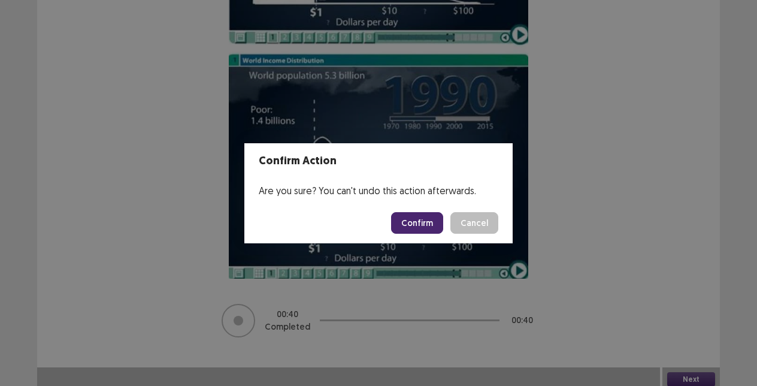
click at [424, 220] on button "Confirm" at bounding box center [417, 223] width 52 height 22
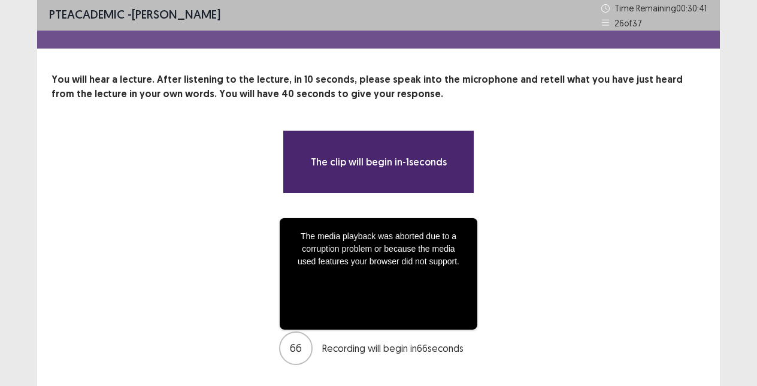
scroll to position [1, 0]
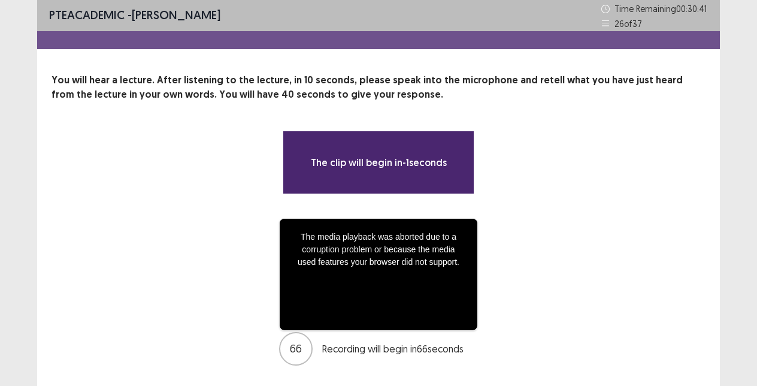
click at [365, 243] on div "The media playback was aborted due to a corruption problem or because the media…" at bounding box center [379, 274] width 198 height 111
click at [280, 229] on div "The media playback was aborted due to a corruption problem or because the media…" at bounding box center [379, 274] width 198 height 111
click at [478, 259] on div "**********" at bounding box center [378, 292] width 199 height 149
click at [313, 332] on div "66" at bounding box center [296, 349] width 34 height 34
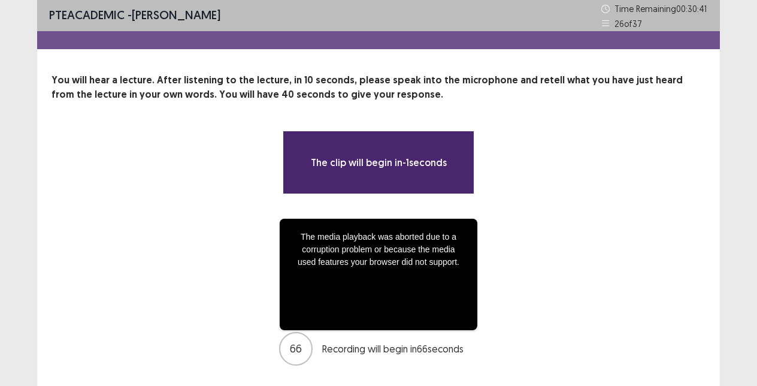
click at [302, 340] on p "66" at bounding box center [296, 348] width 12 height 16
click at [334, 219] on div "The media playback was aborted due to a corruption problem or because the media…" at bounding box center [379, 274] width 198 height 111
click at [280, 219] on div "The media playback was aborted due to a corruption problem or because the media…" at bounding box center [379, 274] width 198 height 111
click at [401, 91] on p "You will hear a lecture. After listening to the lecture, in 10 seconds, please …" at bounding box center [379, 87] width 654 height 29
click at [280, 219] on div "The media playback was aborted due to a corruption problem or because the media…" at bounding box center [379, 274] width 198 height 111
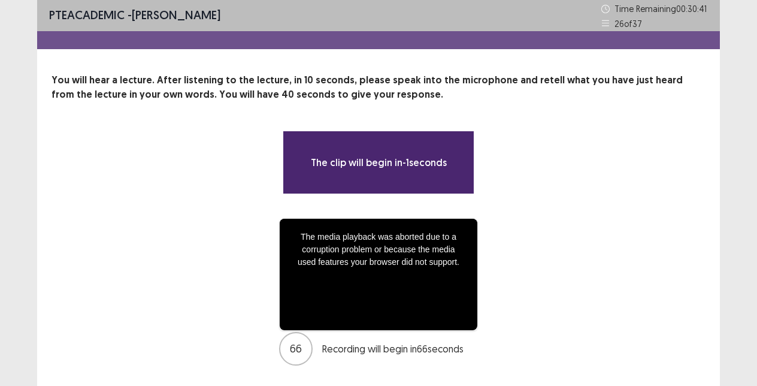
click at [280, 248] on div "The media playback was aborted due to a corruption problem or because the media…" at bounding box center [379, 274] width 198 height 111
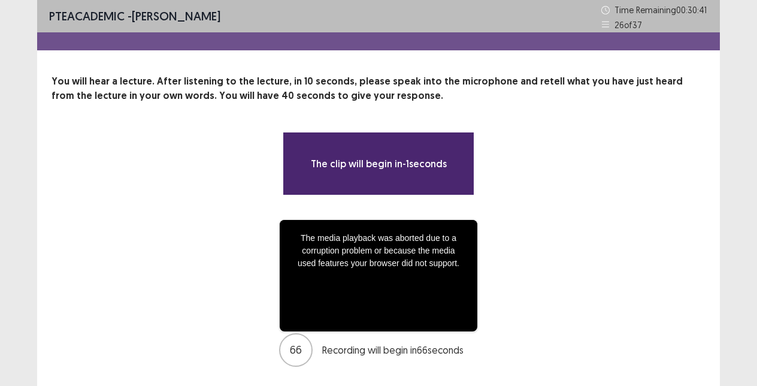
click at [324, 220] on div "The media playback was aborted due to a corruption problem or because the media…" at bounding box center [379, 275] width 198 height 111
click at [336, 252] on div "The media playback was aborted due to a corruption problem or because the media…" at bounding box center [379, 275] width 198 height 111
click at [313, 333] on div "66" at bounding box center [296, 350] width 34 height 34
